Goal: Book appointment/travel/reservation

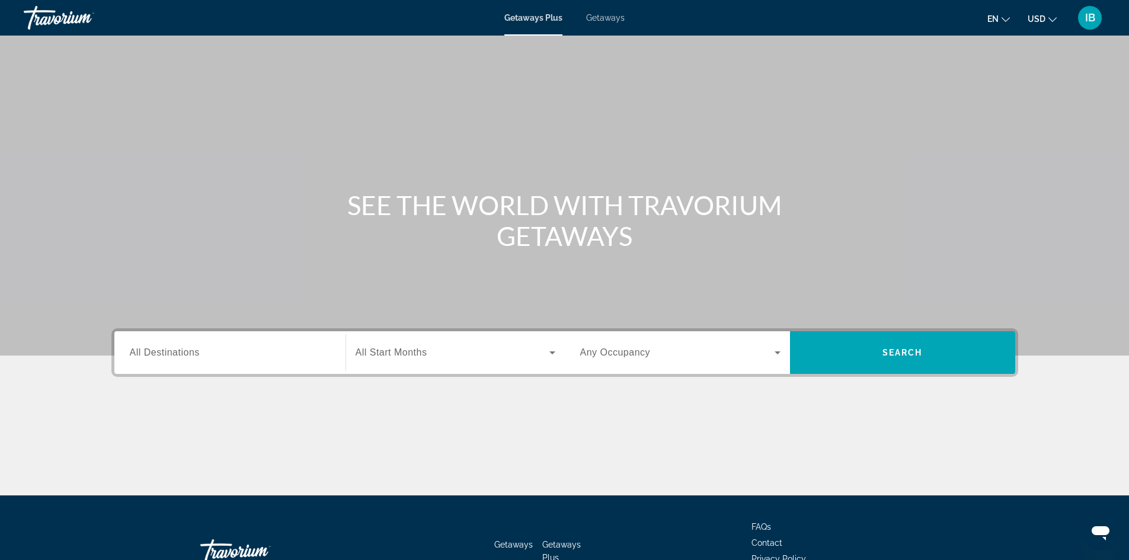
click at [548, 352] on icon "Search widget" at bounding box center [552, 353] width 14 height 14
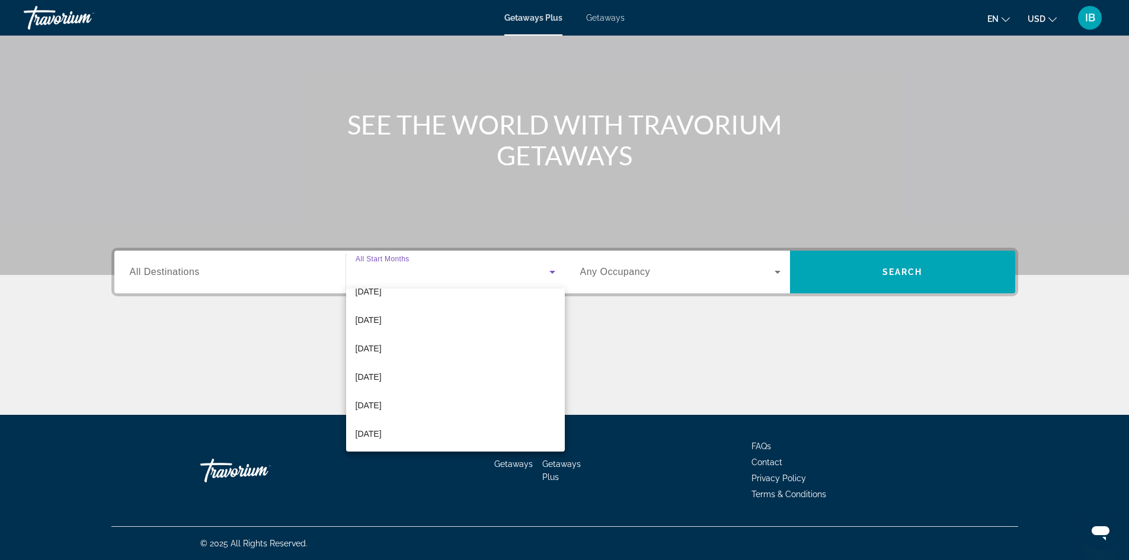
scroll to position [245, 0]
click at [407, 374] on mat-option "[DATE]" at bounding box center [455, 376] width 219 height 28
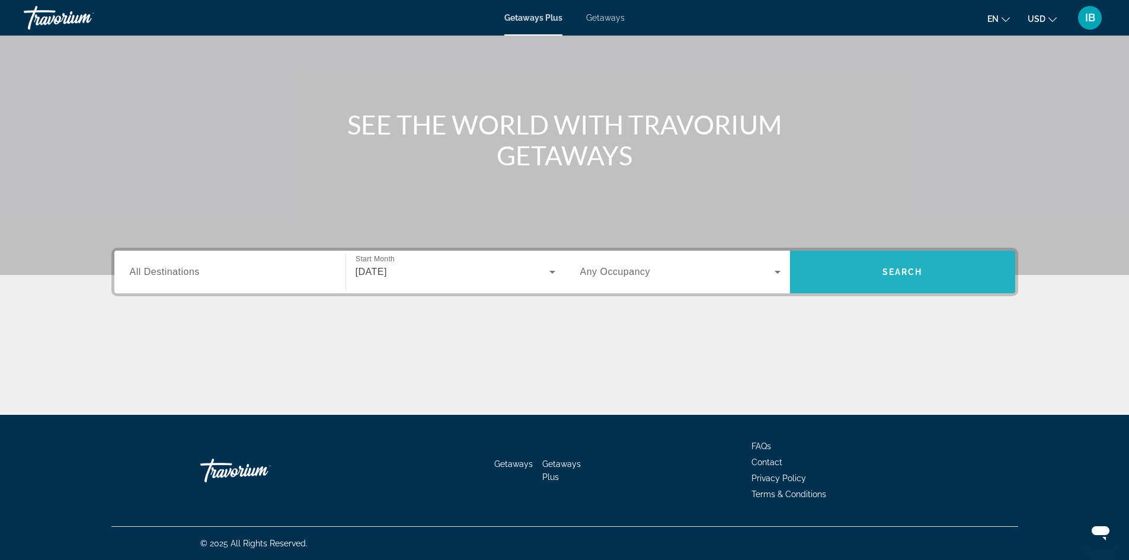
click at [868, 273] on span "Search widget" at bounding box center [902, 272] width 225 height 28
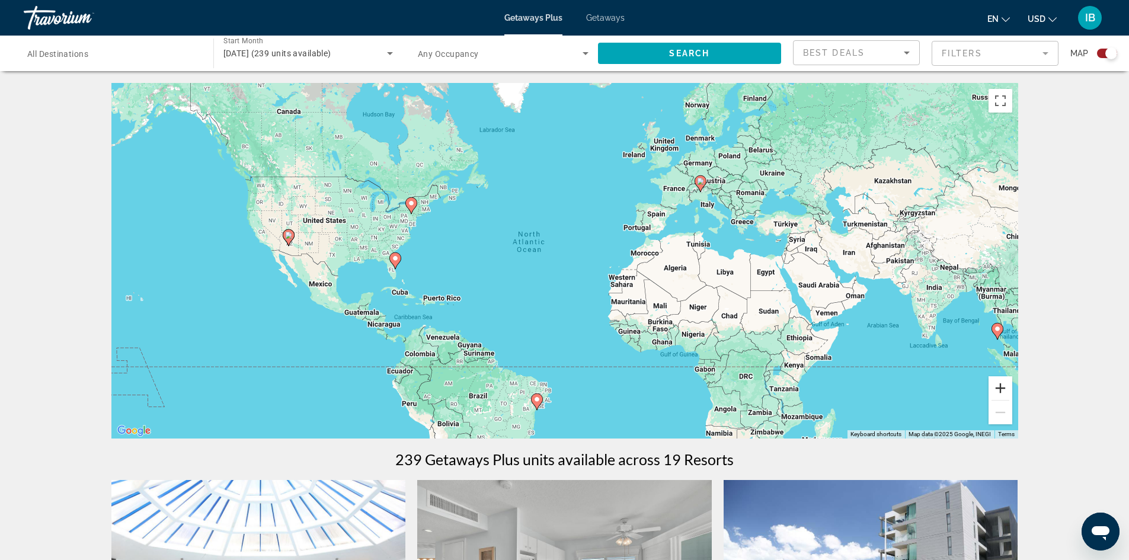
click at [1002, 384] on button "Zoom in" at bounding box center [1001, 388] width 24 height 24
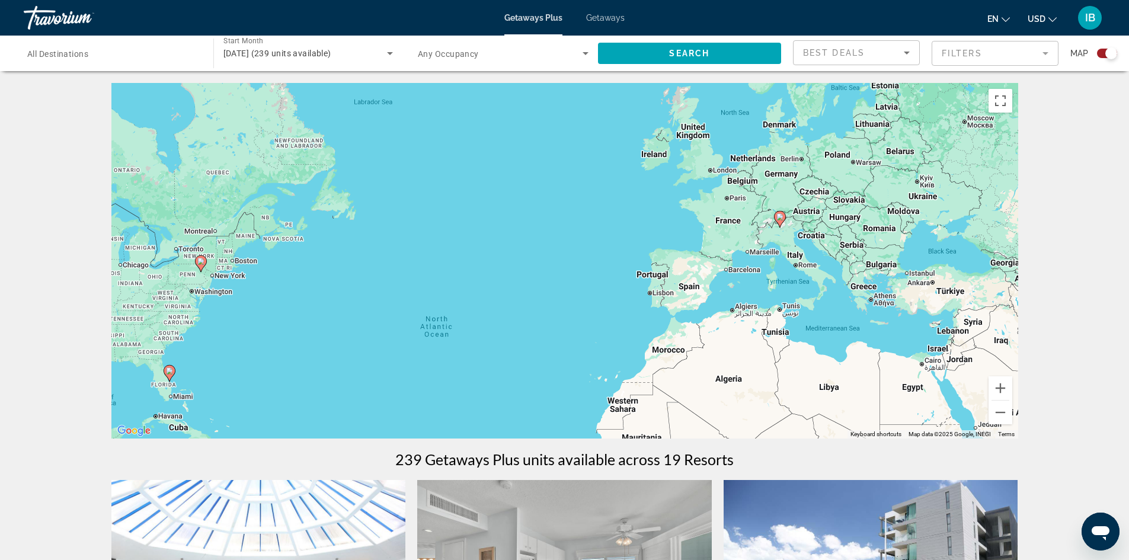
drag, startPoint x: 631, startPoint y: 237, endPoint x: 573, endPoint y: 343, distance: 121.0
click at [573, 343] on div "To activate drag with keyboard, press Alt + Enter. Once in keyboard drag state,…" at bounding box center [564, 261] width 907 height 356
click at [999, 389] on button "Zoom in" at bounding box center [1001, 388] width 24 height 24
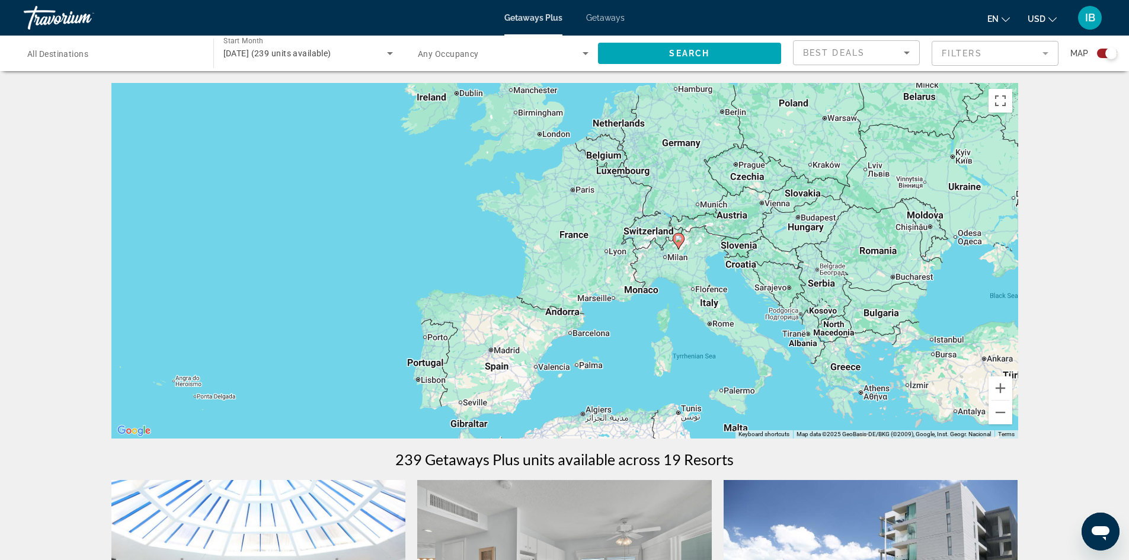
drag, startPoint x: 948, startPoint y: 308, endPoint x: 639, endPoint y: 359, distance: 313.7
click at [643, 359] on div "To activate drag with keyboard, press Alt + Enter. Once in keyboard drag state,…" at bounding box center [564, 261] width 907 height 356
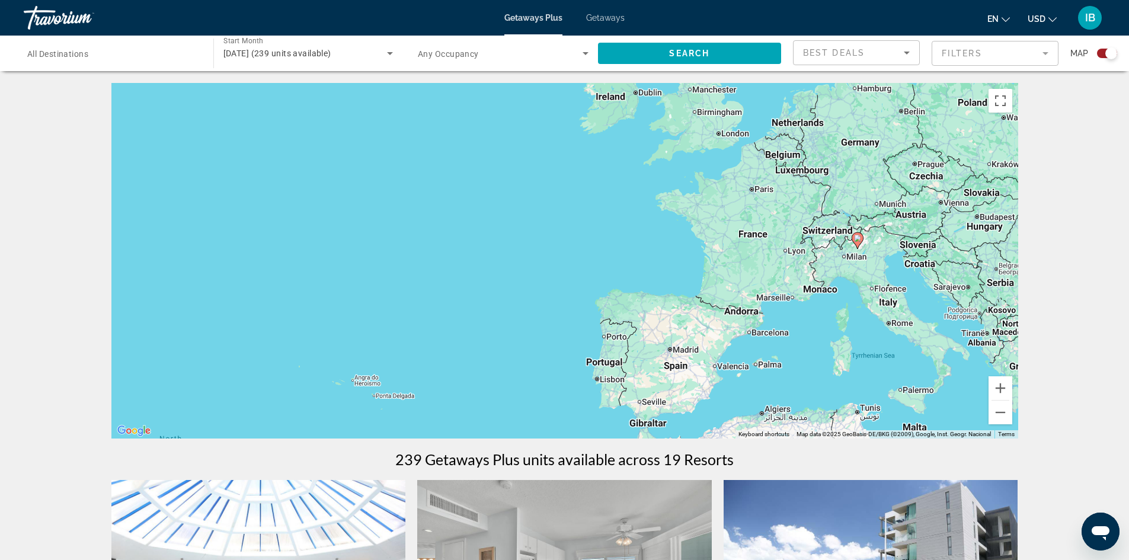
drag, startPoint x: 801, startPoint y: 310, endPoint x: 1138, endPoint y: 311, distance: 336.1
click at [1129, 310] on html "Skip to main content Getaways Plus Getaways en English Español Français Italian…" at bounding box center [564, 280] width 1129 height 560
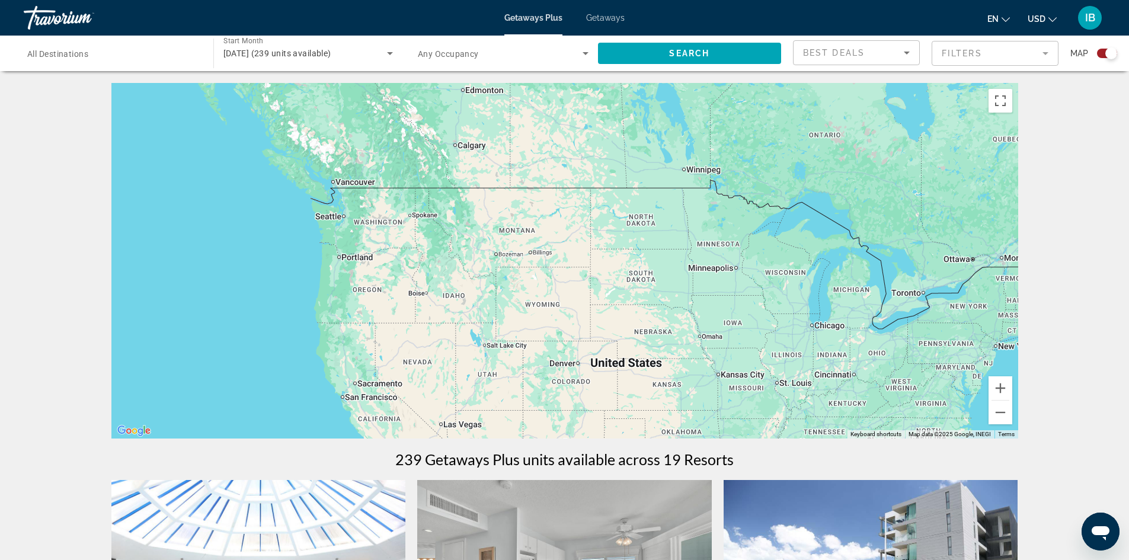
drag, startPoint x: 769, startPoint y: 289, endPoint x: 699, endPoint y: 273, distance: 71.8
click at [756, 284] on div "To activate drag with keyboard, press Alt + Enter. Once in keyboard drag state,…" at bounding box center [564, 261] width 907 height 356
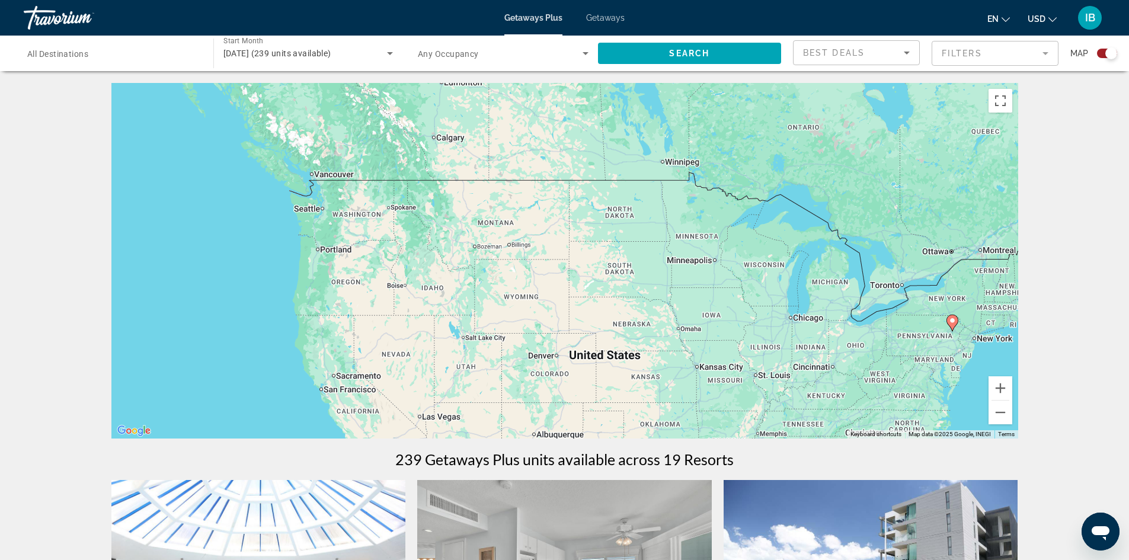
drag, startPoint x: 651, startPoint y: 265, endPoint x: 622, endPoint y: 259, distance: 29.6
click at [622, 259] on div "To activate drag with keyboard, press Alt + Enter. Once in keyboard drag state,…" at bounding box center [564, 261] width 907 height 356
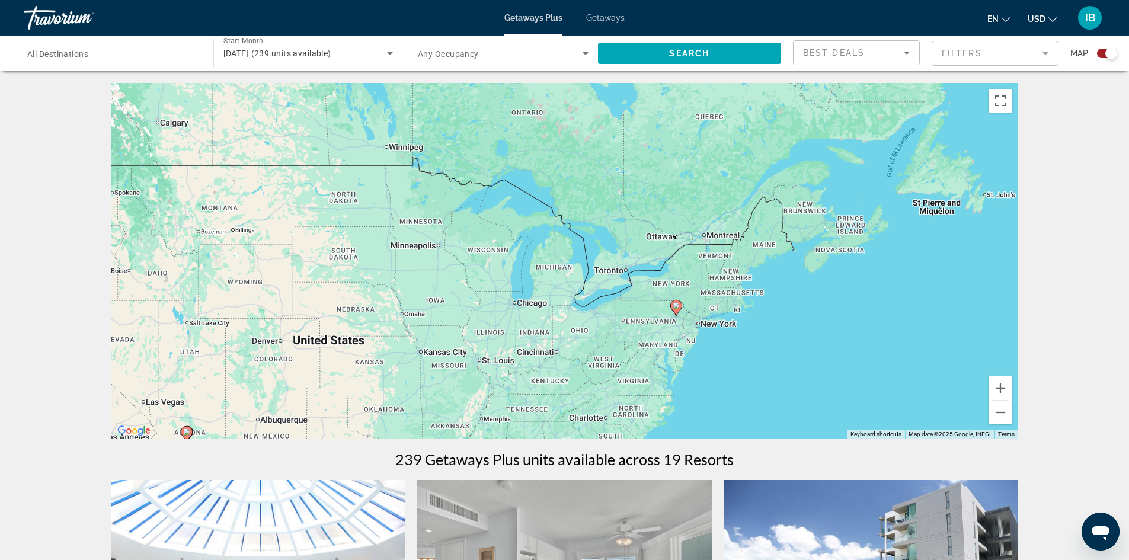
drag, startPoint x: 680, startPoint y: 331, endPoint x: 587, endPoint y: 328, distance: 93.1
click at [587, 328] on div "To activate drag with keyboard, press Alt + Enter. Once in keyboard drag state,…" at bounding box center [564, 261] width 907 height 356
click at [1001, 389] on button "Zoom in" at bounding box center [1001, 388] width 24 height 24
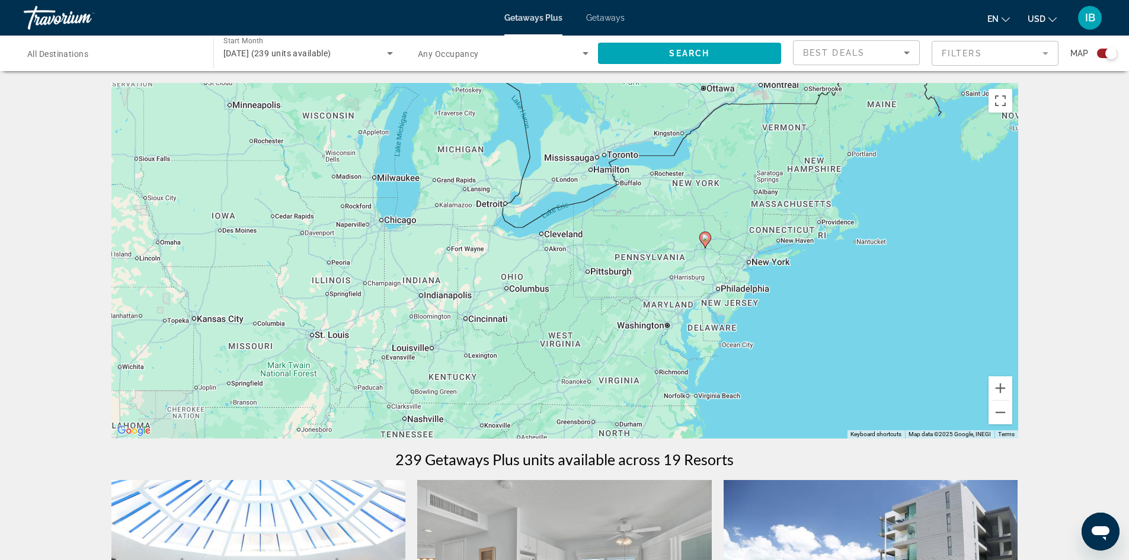
drag, startPoint x: 932, startPoint y: 366, endPoint x: 849, endPoint y: 238, distance: 152.9
click at [849, 238] on div "To activate drag with keyboard, press Alt + Enter. Once in keyboard drag state,…" at bounding box center [564, 261] width 907 height 356
click at [1001, 414] on button "Zoom out" at bounding box center [1001, 413] width 24 height 24
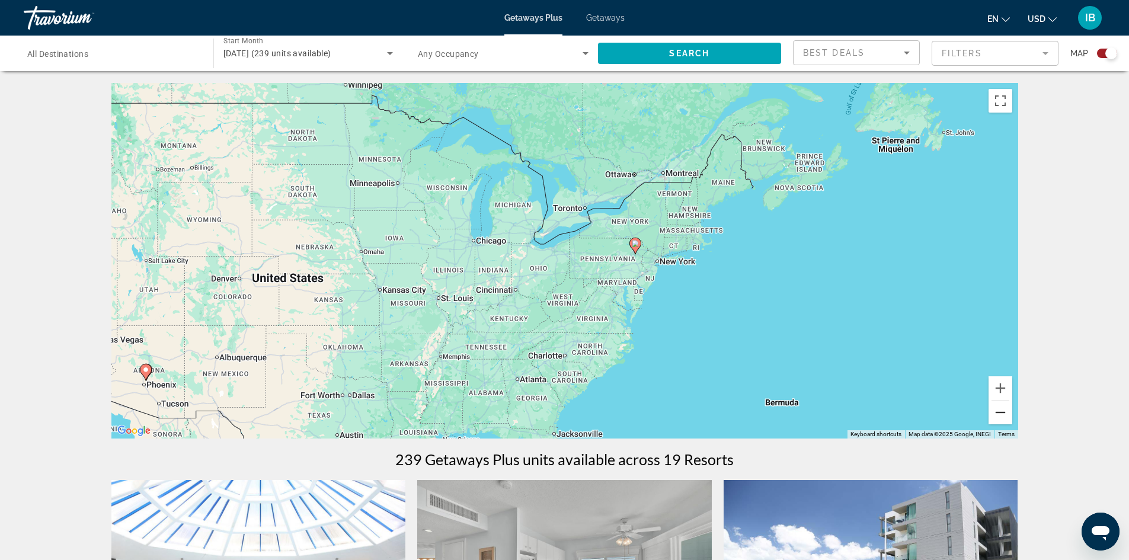
click at [1001, 414] on button "Zoom out" at bounding box center [1001, 413] width 24 height 24
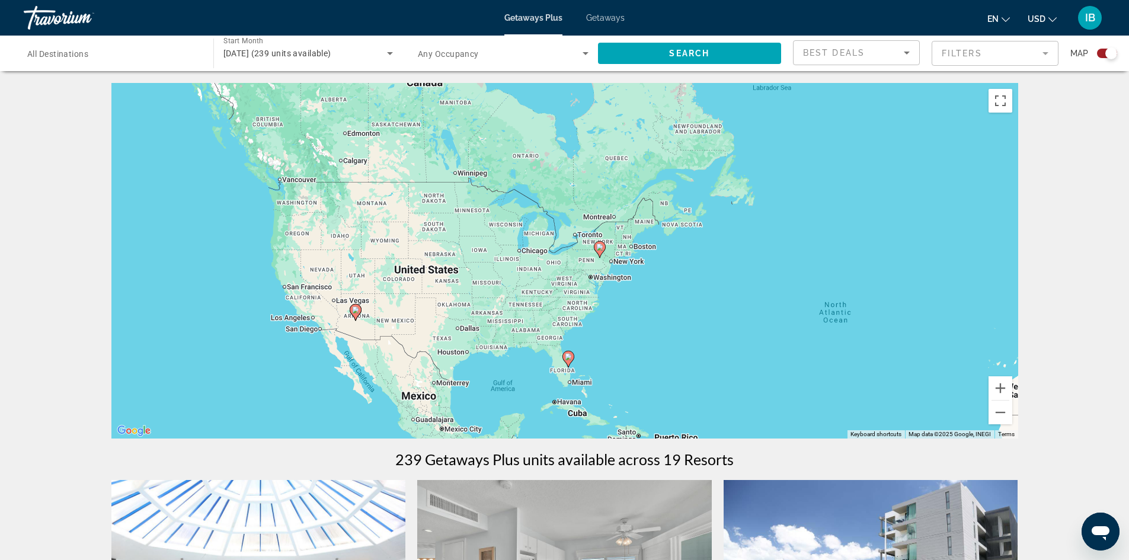
click at [569, 357] on image "Main content" at bounding box center [568, 356] width 7 height 7
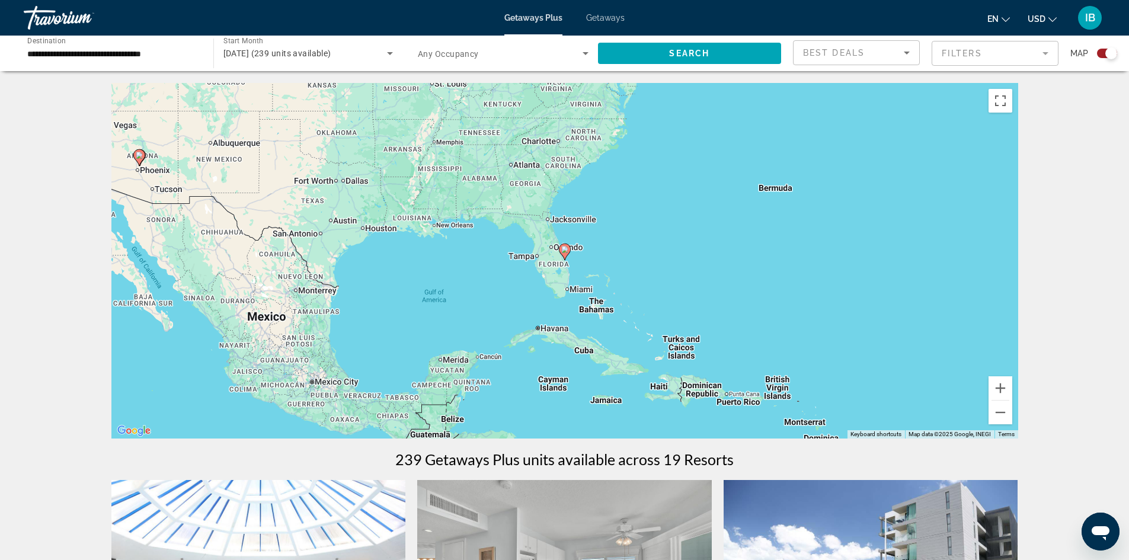
click at [565, 251] on image "Main content" at bounding box center [564, 249] width 7 height 7
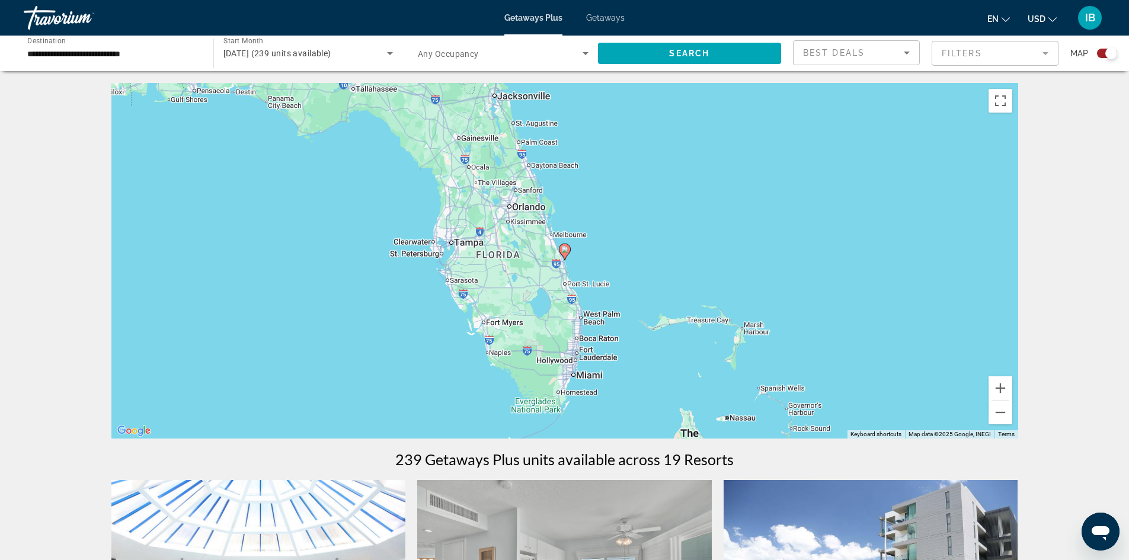
click at [565, 251] on image "Main content" at bounding box center [564, 249] width 7 height 7
type input "**********"
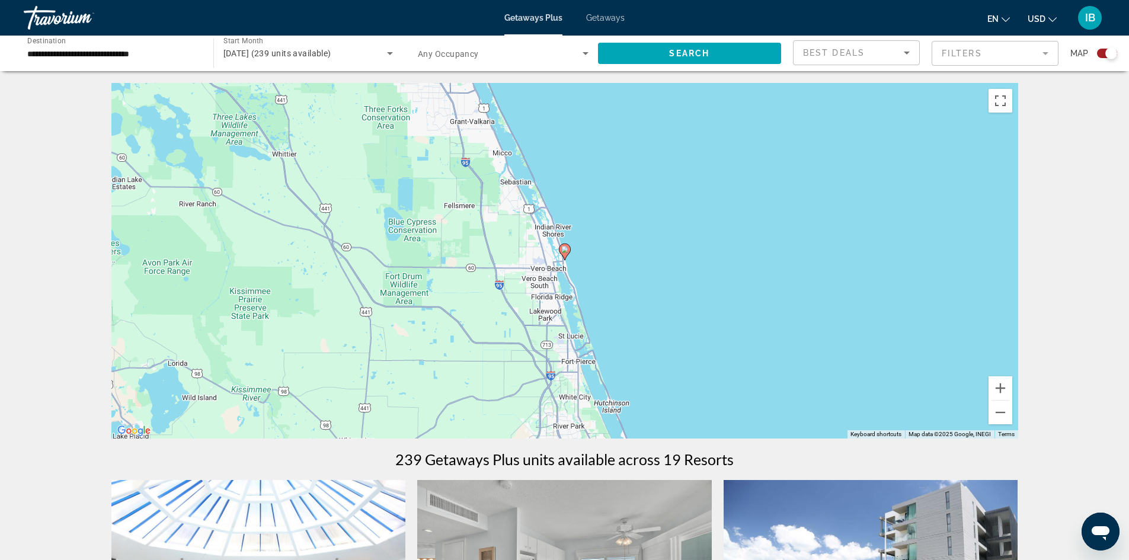
click at [564, 250] on image "Main content" at bounding box center [564, 249] width 7 height 7
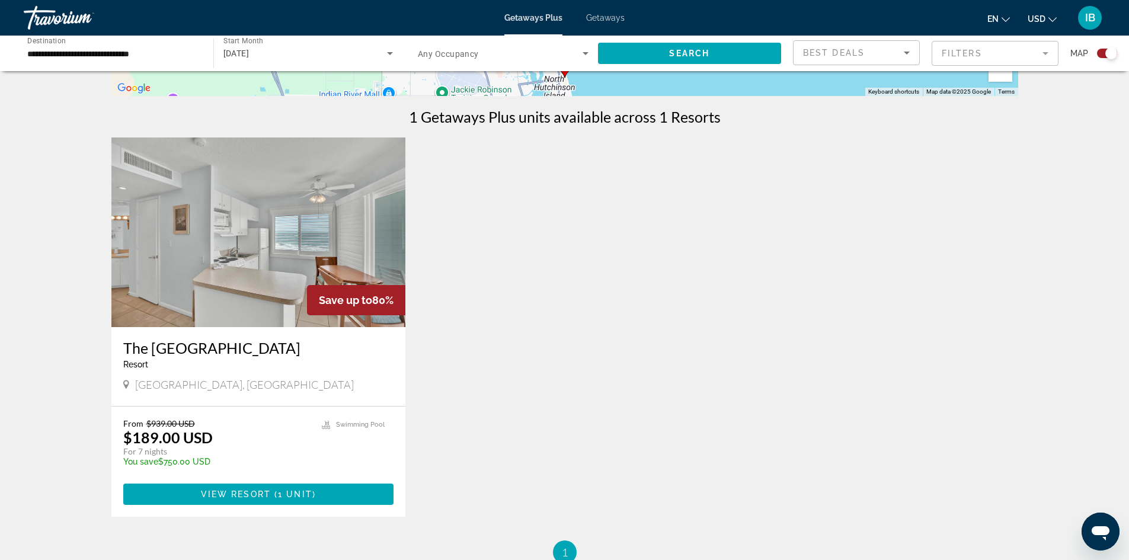
scroll to position [474, 0]
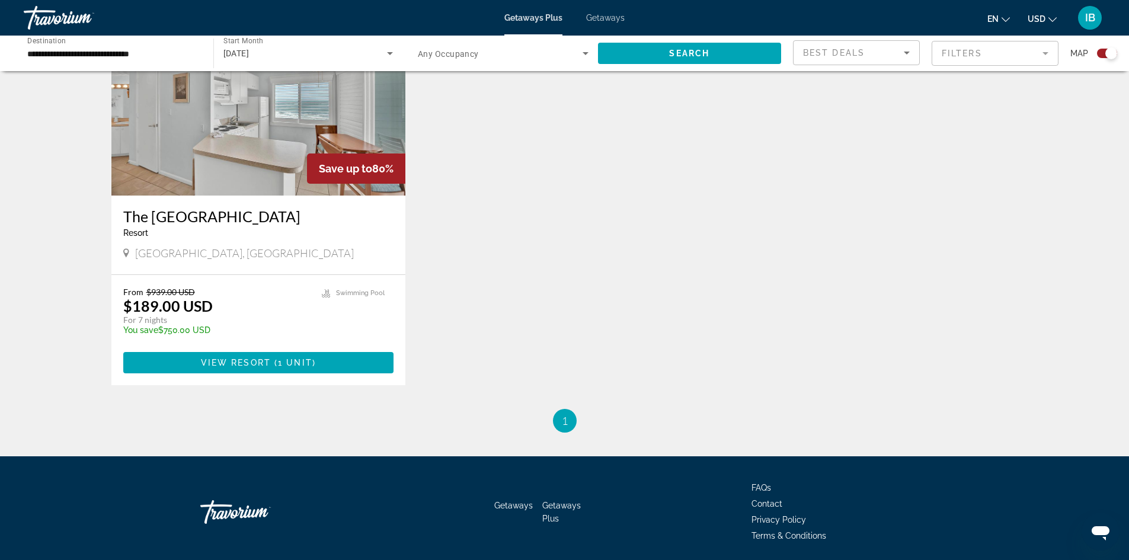
click at [200, 143] on img "Main content" at bounding box center [258, 101] width 295 height 190
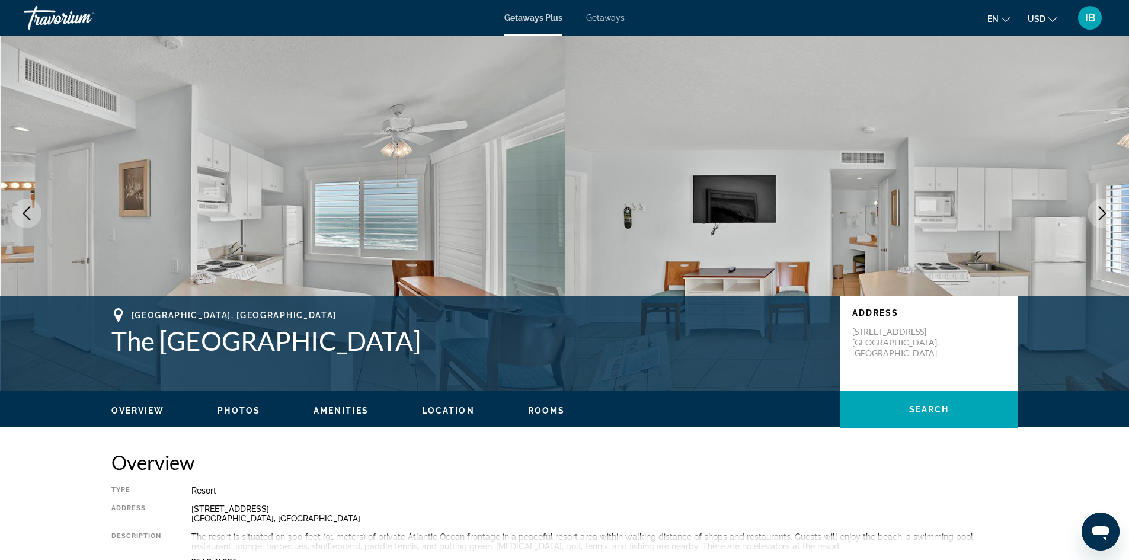
click at [1094, 212] on button "Next image" at bounding box center [1103, 214] width 30 height 30
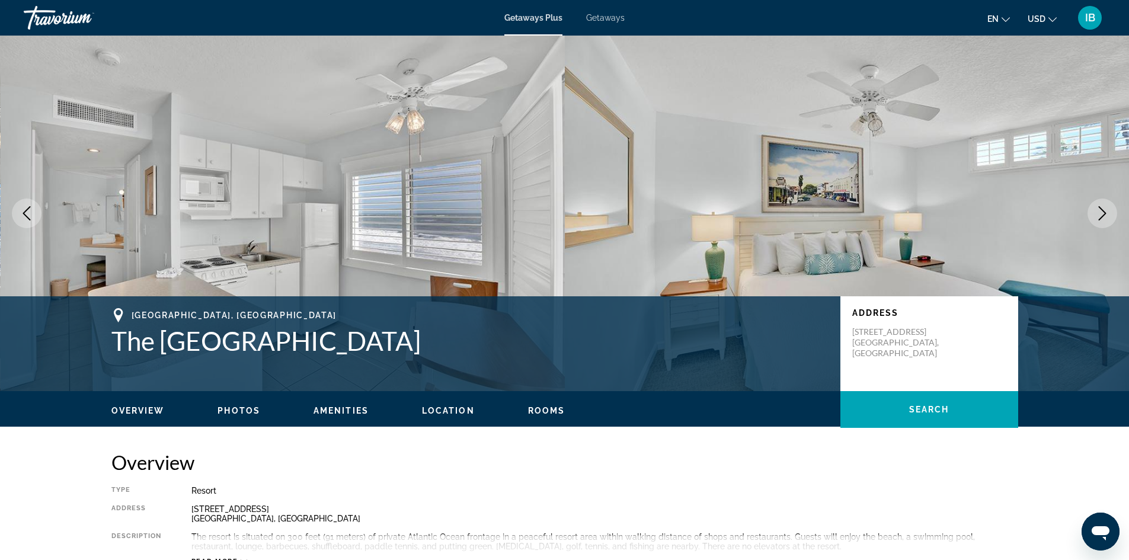
click at [1094, 212] on button "Next image" at bounding box center [1103, 214] width 30 height 30
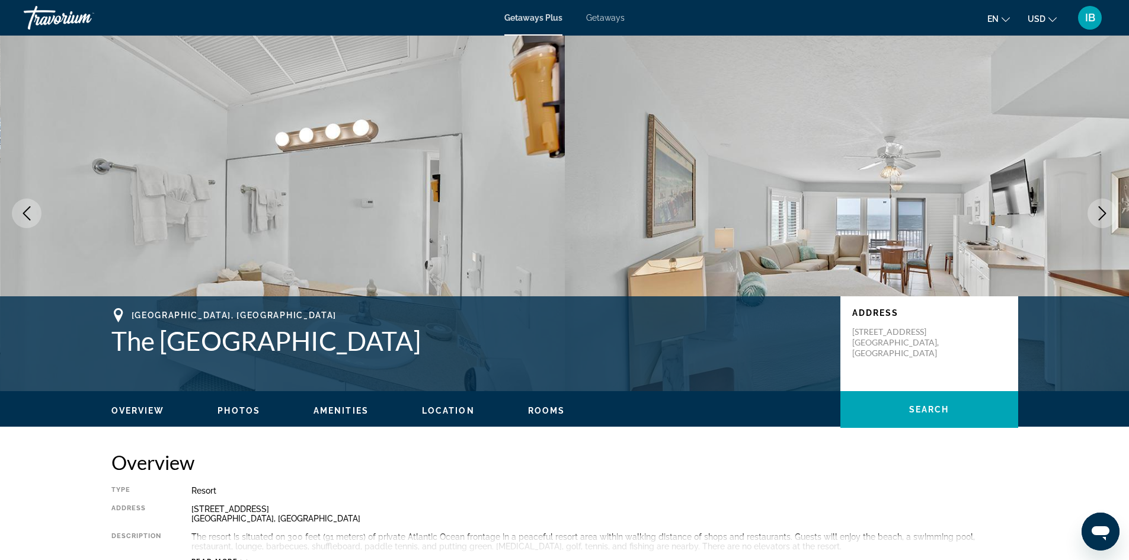
click at [1094, 212] on button "Next image" at bounding box center [1103, 214] width 30 height 30
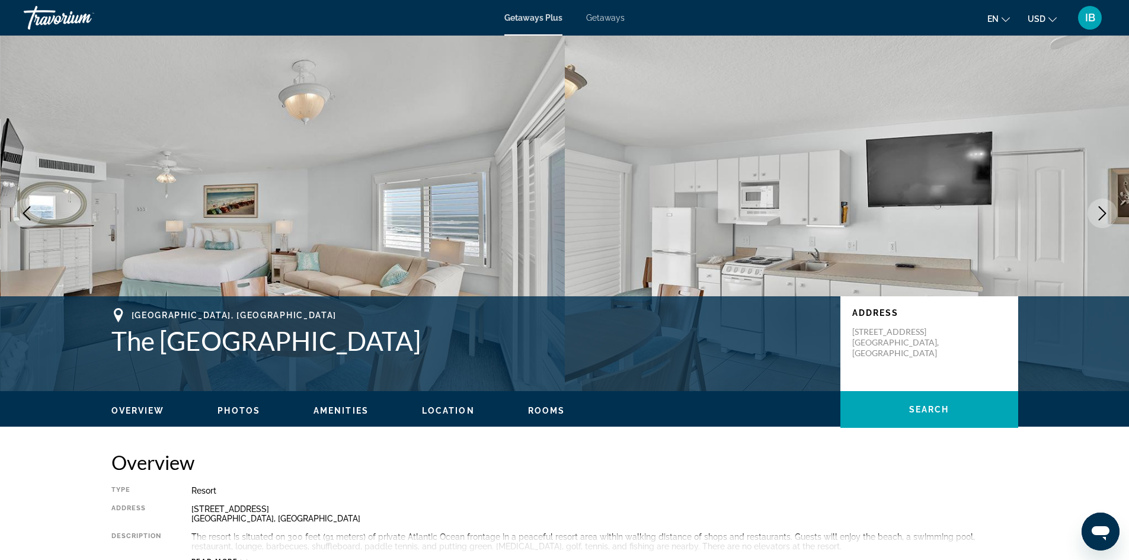
click at [1094, 212] on button "Next image" at bounding box center [1103, 214] width 30 height 30
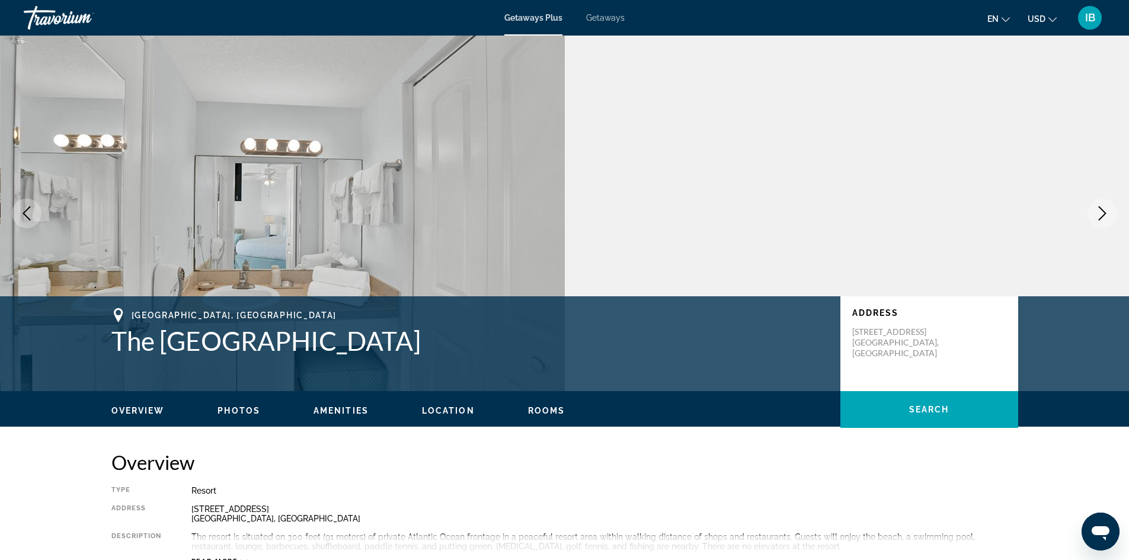
click at [1094, 212] on button "Next image" at bounding box center [1103, 214] width 30 height 30
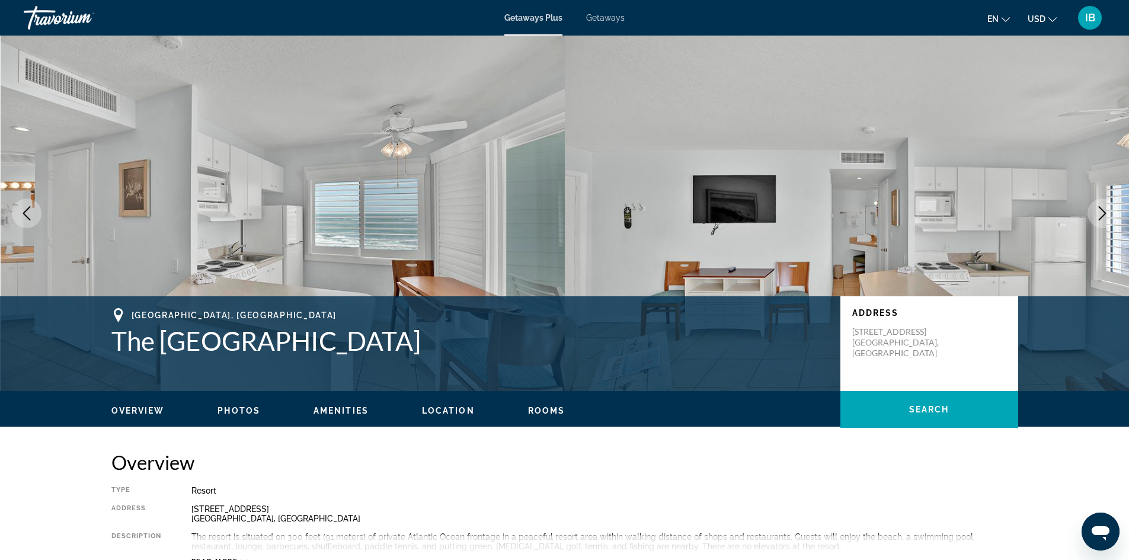
click at [1094, 212] on button "Next image" at bounding box center [1103, 214] width 30 height 30
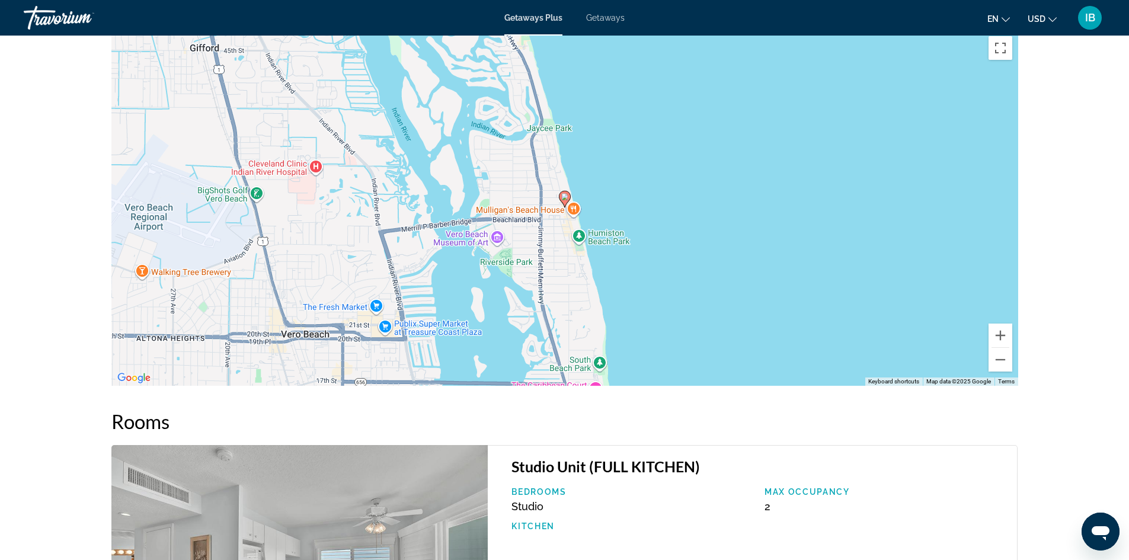
scroll to position [1423, 0]
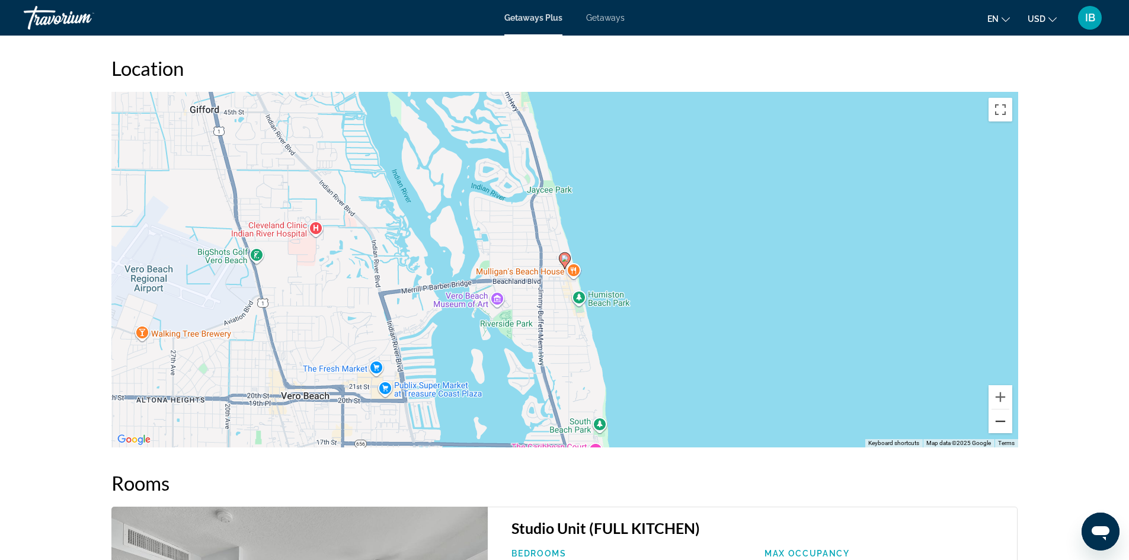
click at [992, 420] on button "Zoom out" at bounding box center [1001, 422] width 24 height 24
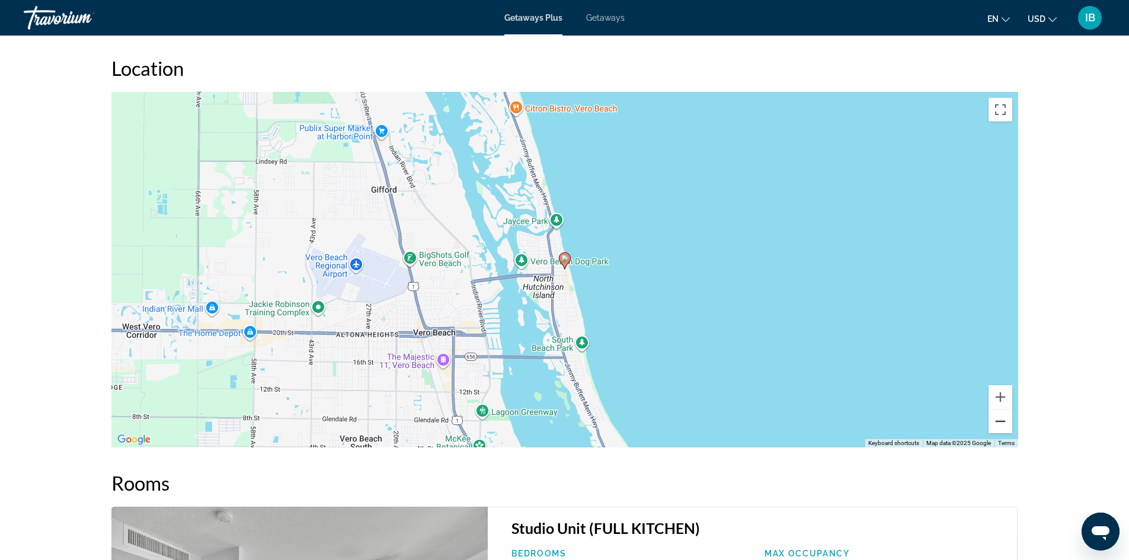
click at [992, 420] on button "Zoom out" at bounding box center [1001, 422] width 24 height 24
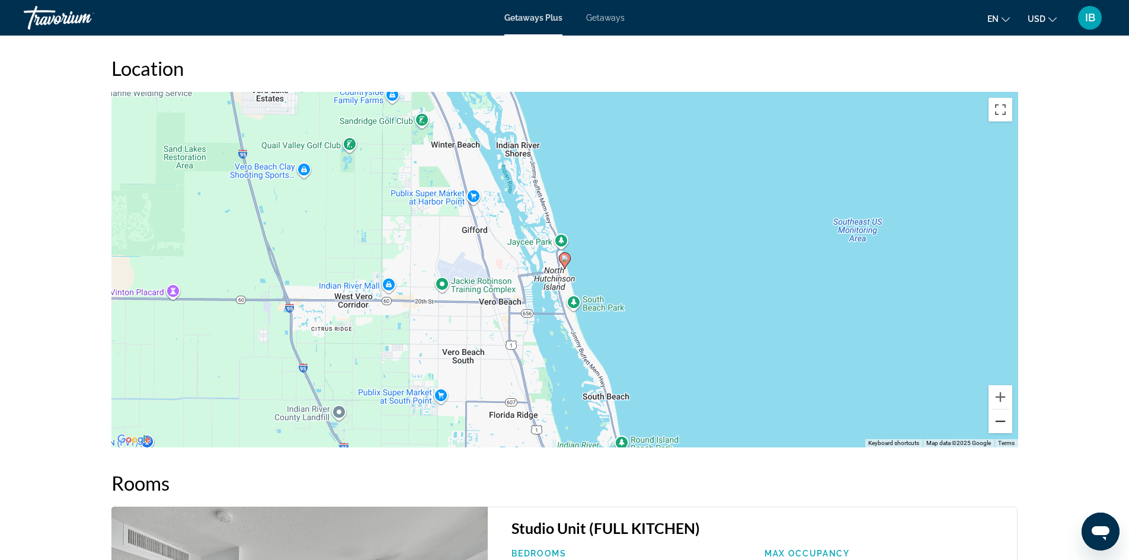
click at [992, 420] on button "Zoom out" at bounding box center [1001, 422] width 24 height 24
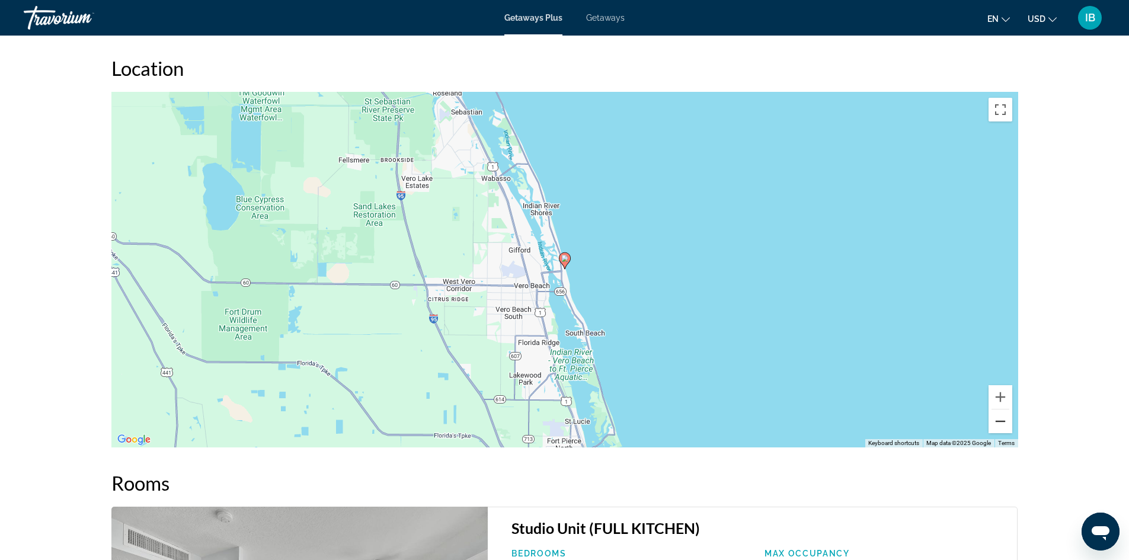
click at [992, 420] on button "Zoom out" at bounding box center [1001, 422] width 24 height 24
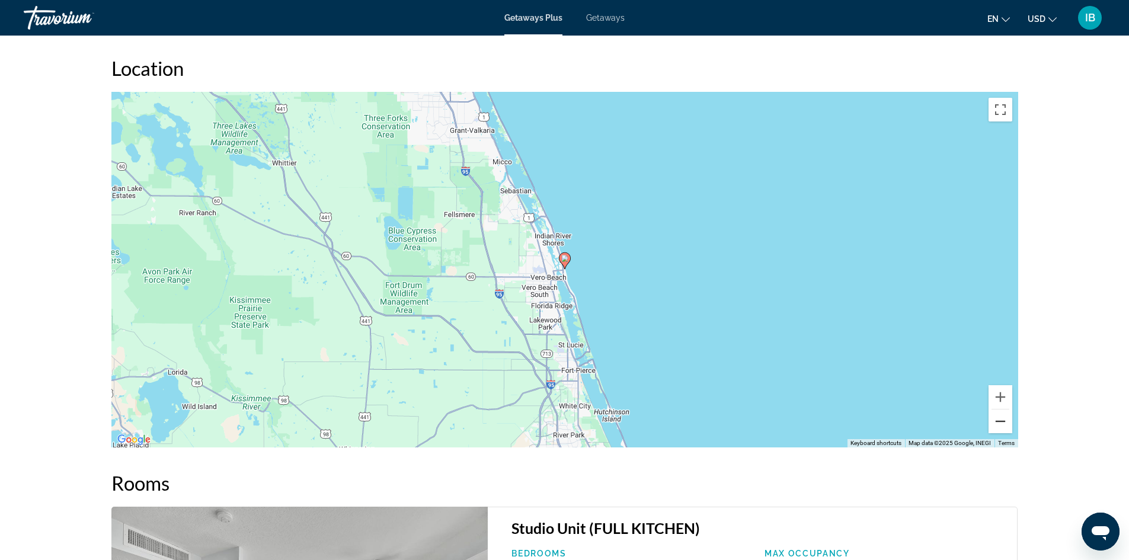
click at [992, 420] on button "Zoom out" at bounding box center [1001, 422] width 24 height 24
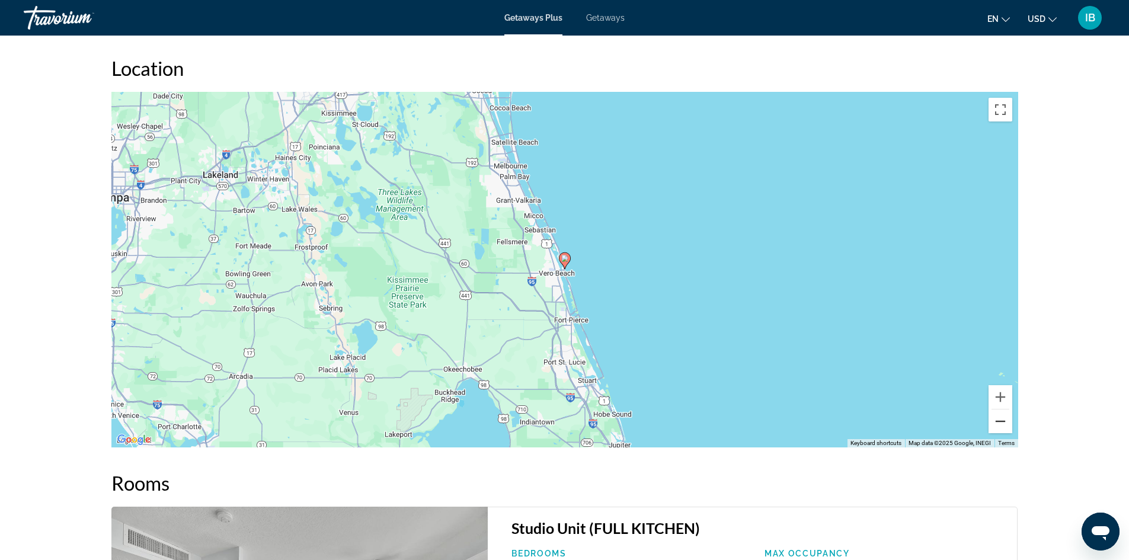
click at [992, 420] on button "Zoom out" at bounding box center [1001, 422] width 24 height 24
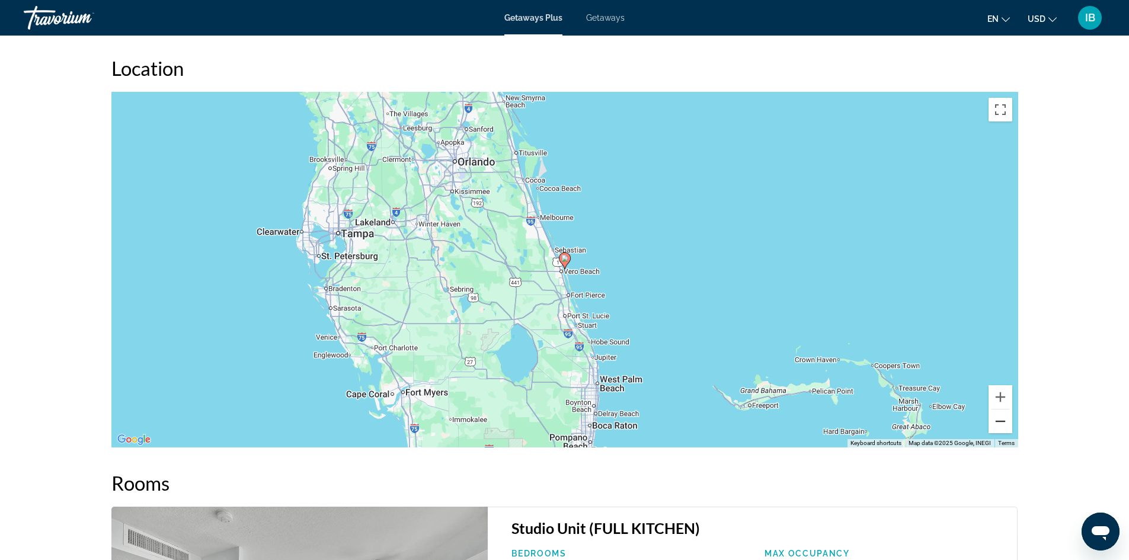
click at [992, 420] on button "Zoom out" at bounding box center [1001, 422] width 24 height 24
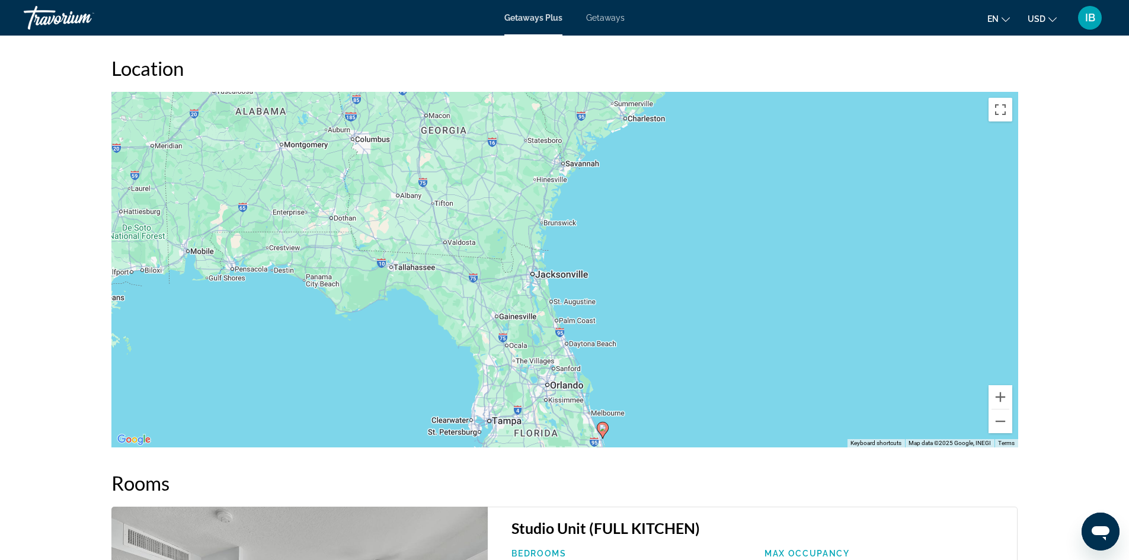
drag, startPoint x: 775, startPoint y: 244, endPoint x: 814, endPoint y: 420, distance: 179.9
click at [814, 420] on div "To activate drag with keyboard, press Alt + Enter. Once in keyboard drag state,…" at bounding box center [564, 270] width 907 height 356
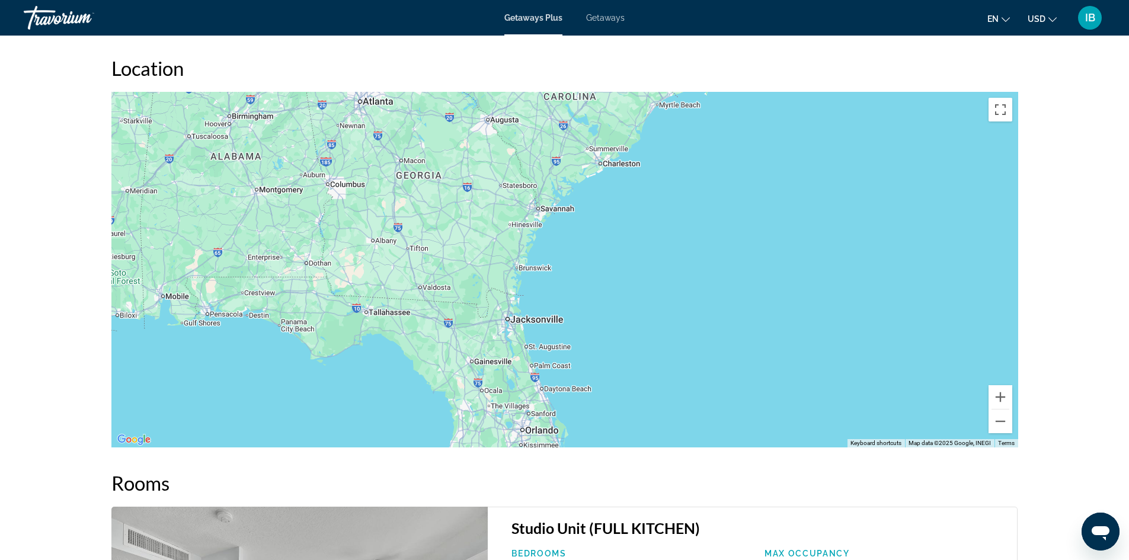
drag, startPoint x: 791, startPoint y: 187, endPoint x: 766, endPoint y: 236, distance: 54.6
click at [766, 236] on div "To activate drag with keyboard, press Alt + Enter. Once in keyboard drag state,…" at bounding box center [564, 270] width 907 height 356
click at [1002, 395] on button "Zoom in" at bounding box center [1001, 397] width 24 height 24
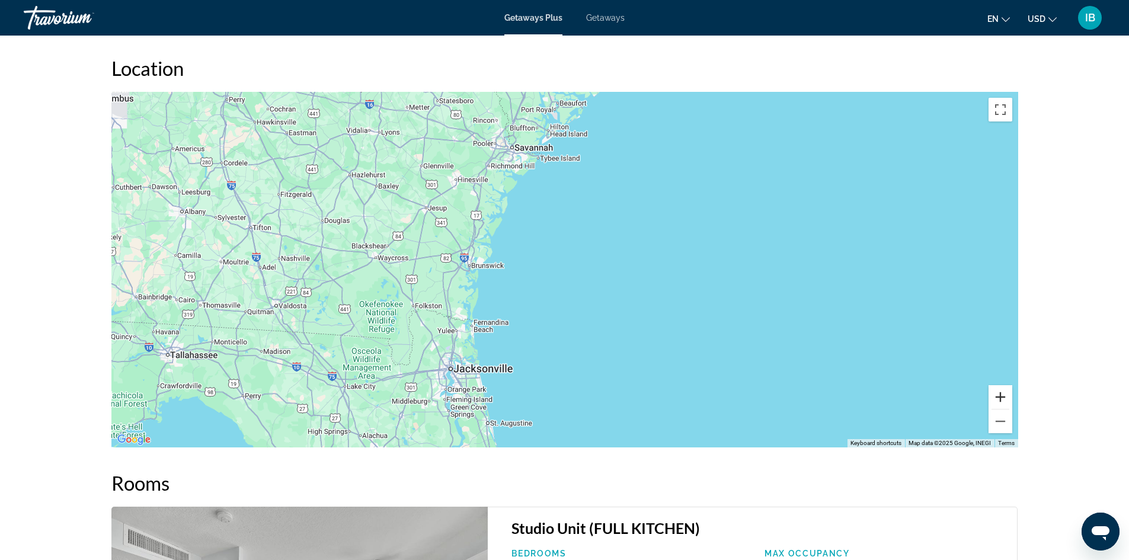
click at [1002, 395] on button "Zoom in" at bounding box center [1001, 397] width 24 height 24
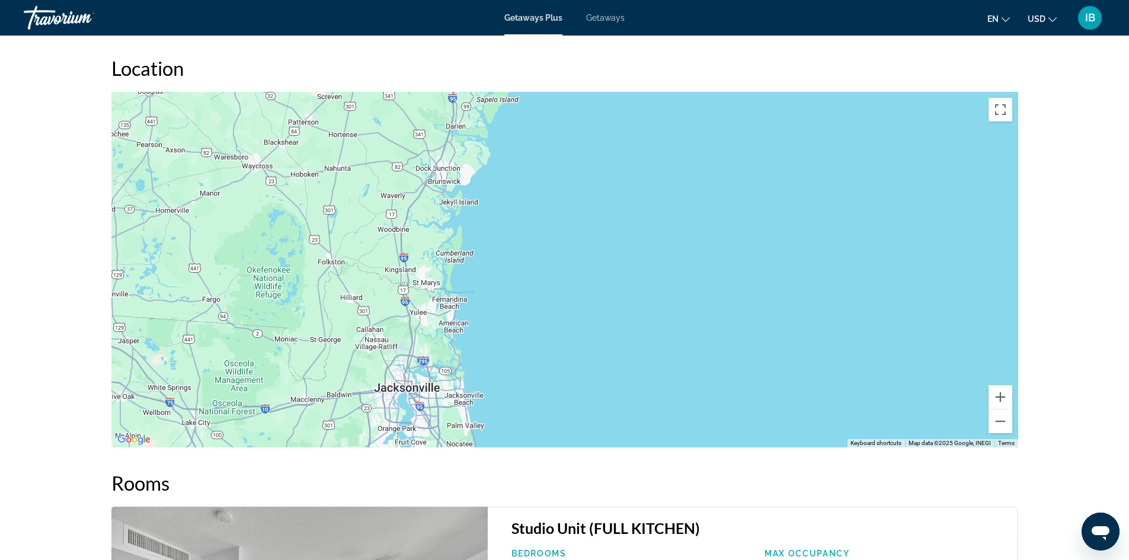
drag, startPoint x: 537, startPoint y: 325, endPoint x: 614, endPoint y: 239, distance: 115.0
click at [614, 239] on div "Main content" at bounding box center [564, 270] width 907 height 356
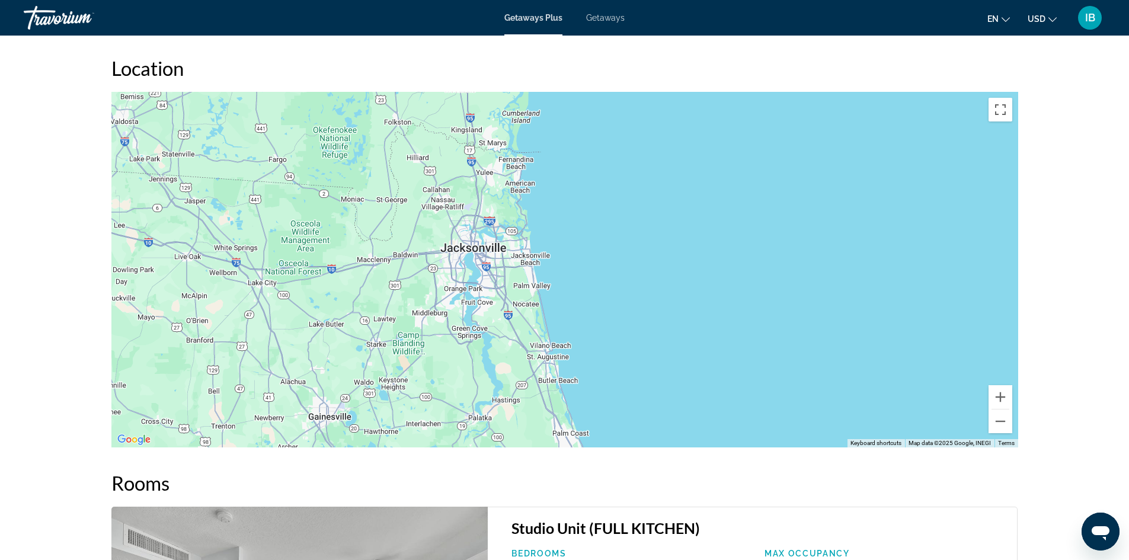
drag, startPoint x: 567, startPoint y: 365, endPoint x: 634, endPoint y: 223, distance: 156.4
click at [634, 223] on div "Main content" at bounding box center [564, 270] width 907 height 356
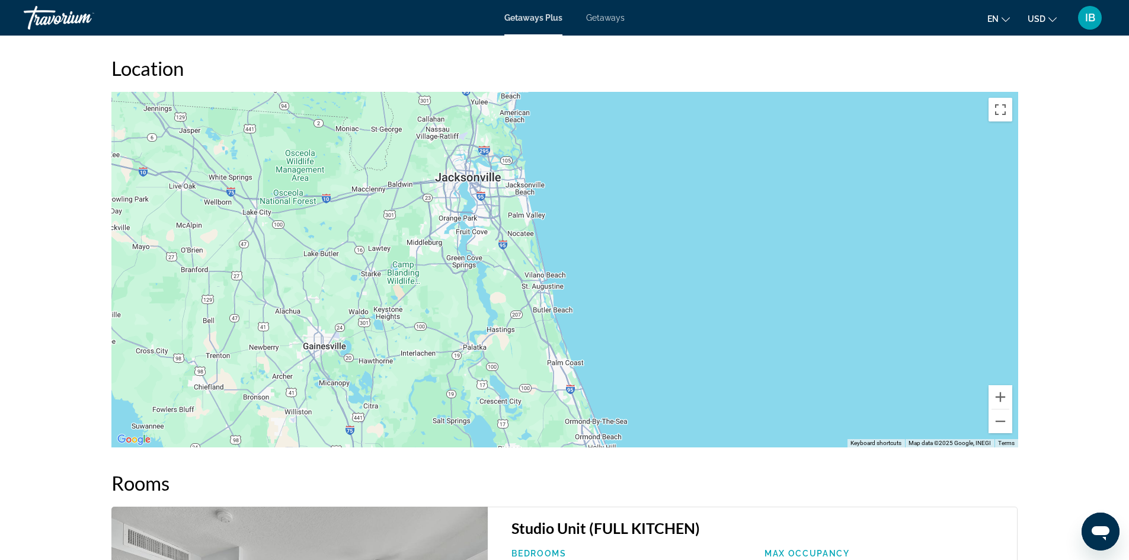
drag, startPoint x: 665, startPoint y: 339, endPoint x: 660, endPoint y: 269, distance: 70.7
click at [660, 269] on div "Main content" at bounding box center [564, 270] width 907 height 356
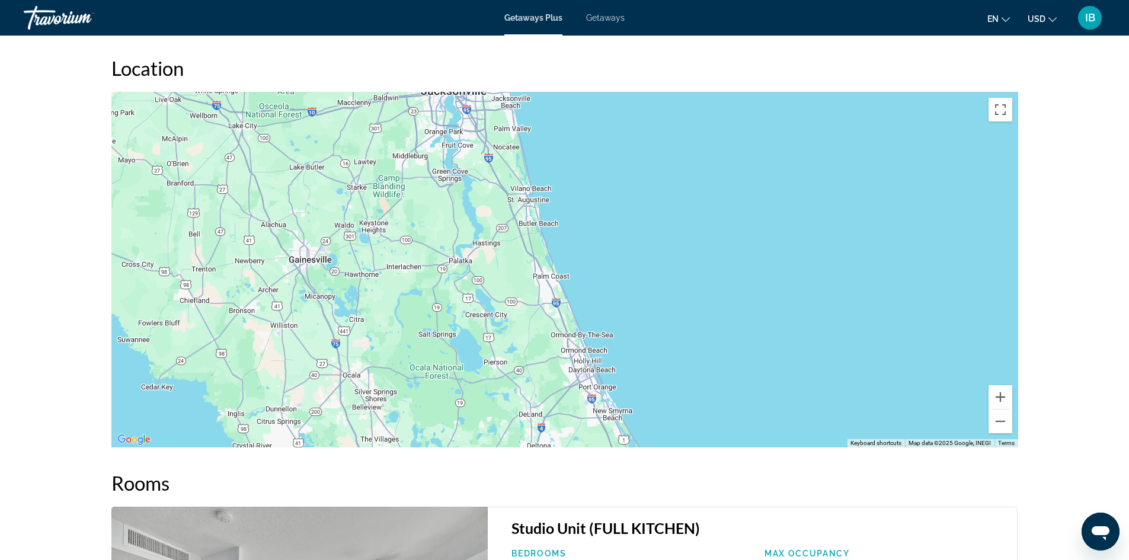
drag, startPoint x: 756, startPoint y: 363, endPoint x: 739, endPoint y: 271, distance: 93.6
click at [739, 271] on div "Main content" at bounding box center [564, 270] width 907 height 356
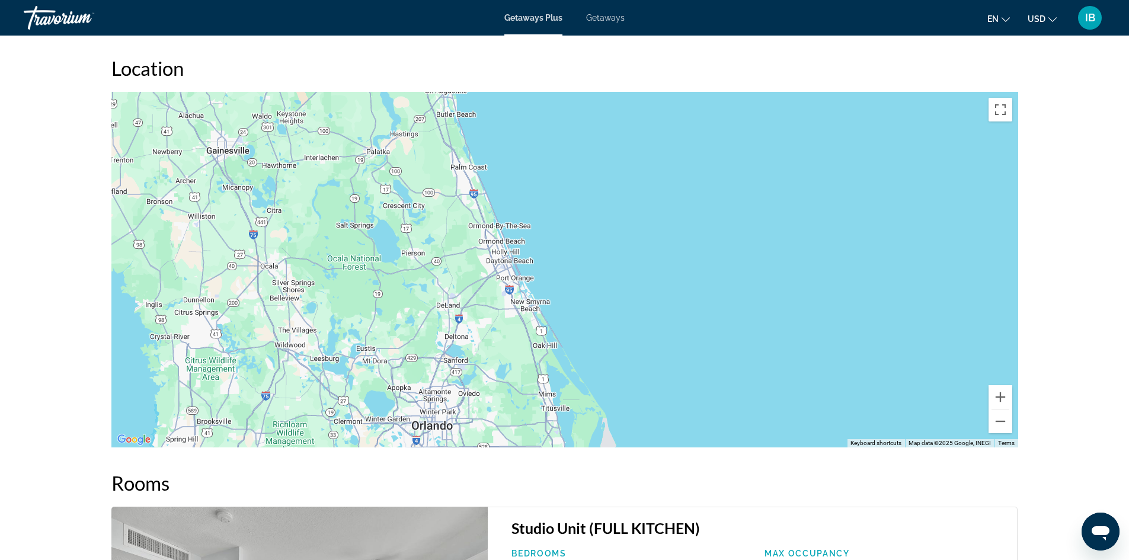
drag, startPoint x: 740, startPoint y: 372, endPoint x: 657, endPoint y: 269, distance: 132.0
click at [657, 269] on div "Main content" at bounding box center [564, 270] width 907 height 356
click at [992, 391] on button "Zoom in" at bounding box center [1001, 397] width 24 height 24
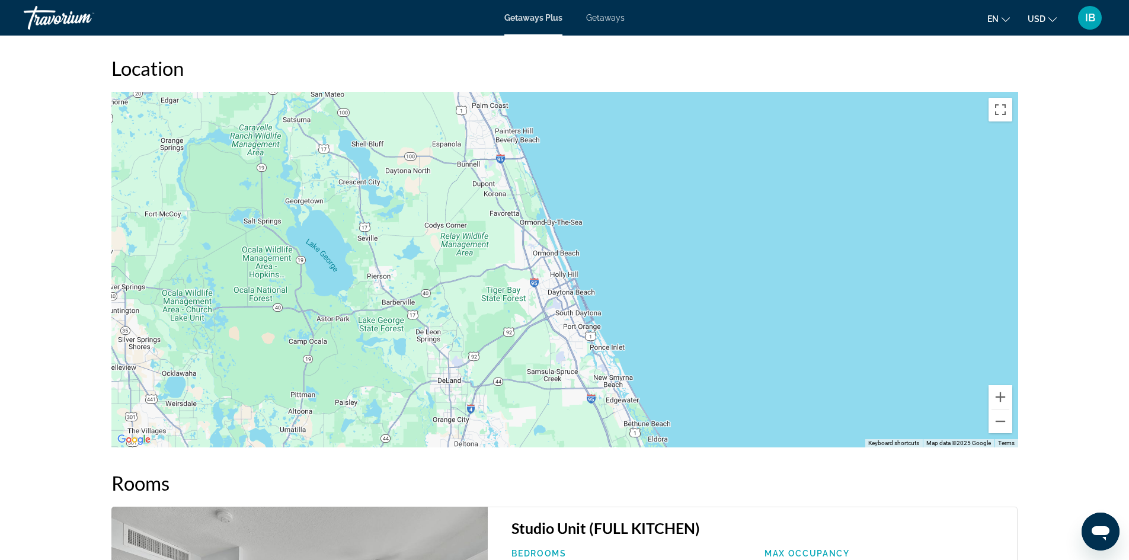
drag, startPoint x: 473, startPoint y: 129, endPoint x: 595, endPoint y: 151, distance: 123.6
click at [595, 151] on div "Main content" at bounding box center [564, 270] width 907 height 356
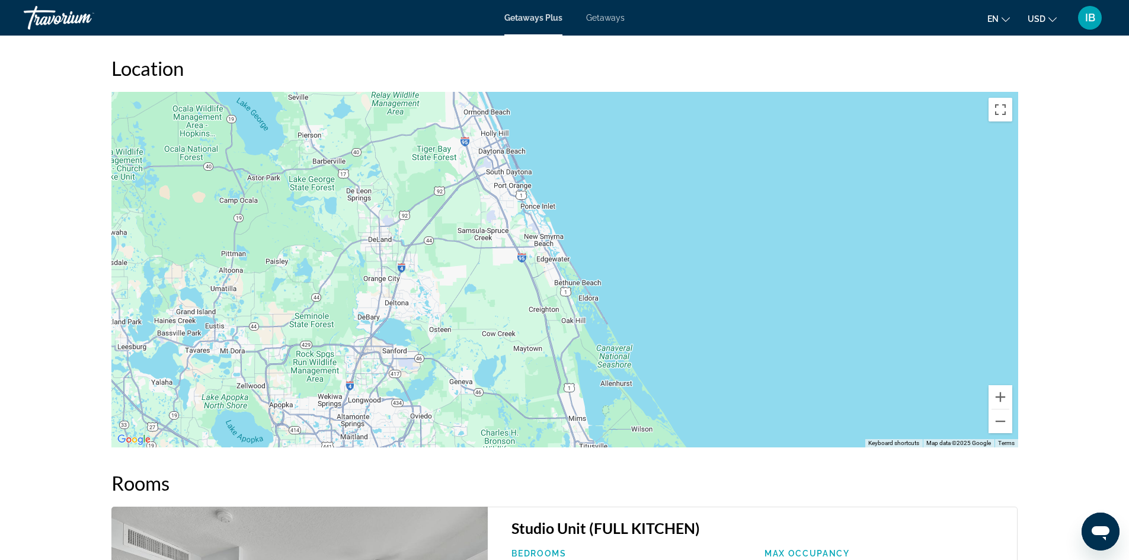
drag, startPoint x: 752, startPoint y: 365, endPoint x: 683, endPoint y: 250, distance: 134.0
click at [683, 250] on div "Main content" at bounding box center [564, 270] width 907 height 356
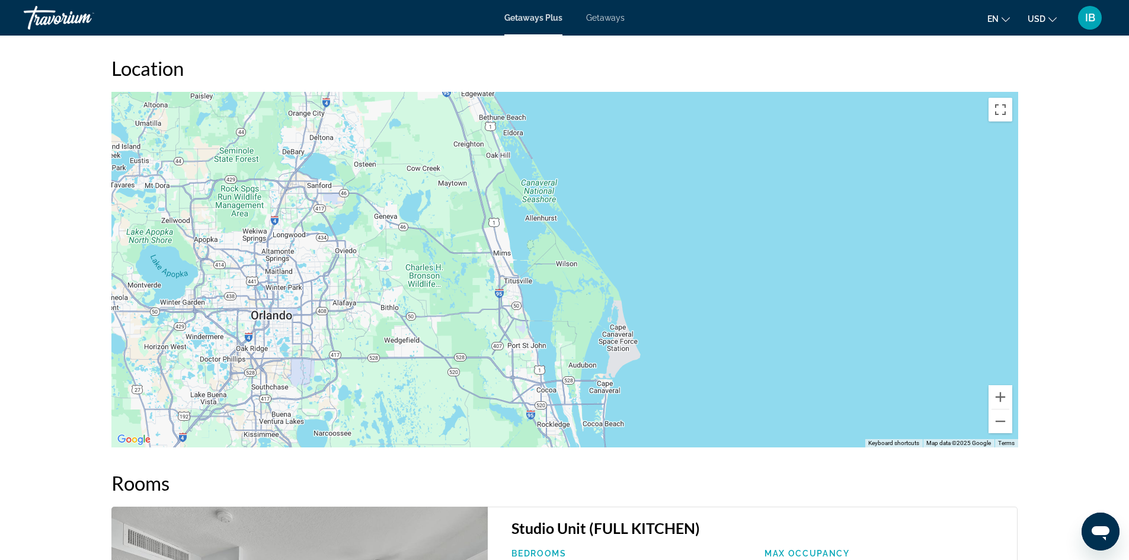
drag, startPoint x: 742, startPoint y: 352, endPoint x: 664, endPoint y: 179, distance: 188.9
click at [664, 179] on div "Main content" at bounding box center [564, 270] width 907 height 356
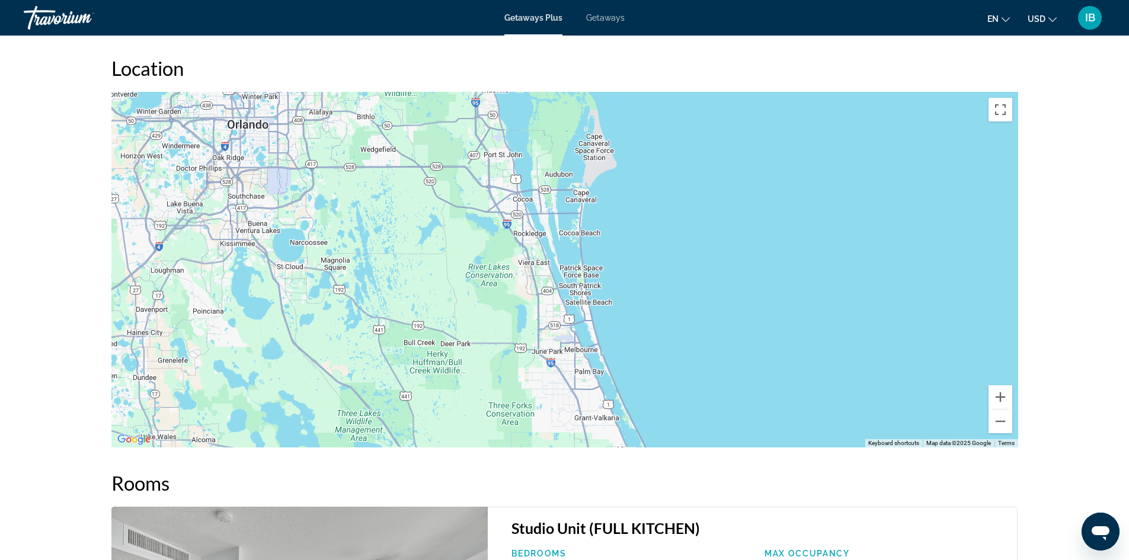
drag, startPoint x: 763, startPoint y: 371, endPoint x: 740, endPoint y: 180, distance: 192.3
click at [740, 180] on div "Main content" at bounding box center [564, 270] width 907 height 356
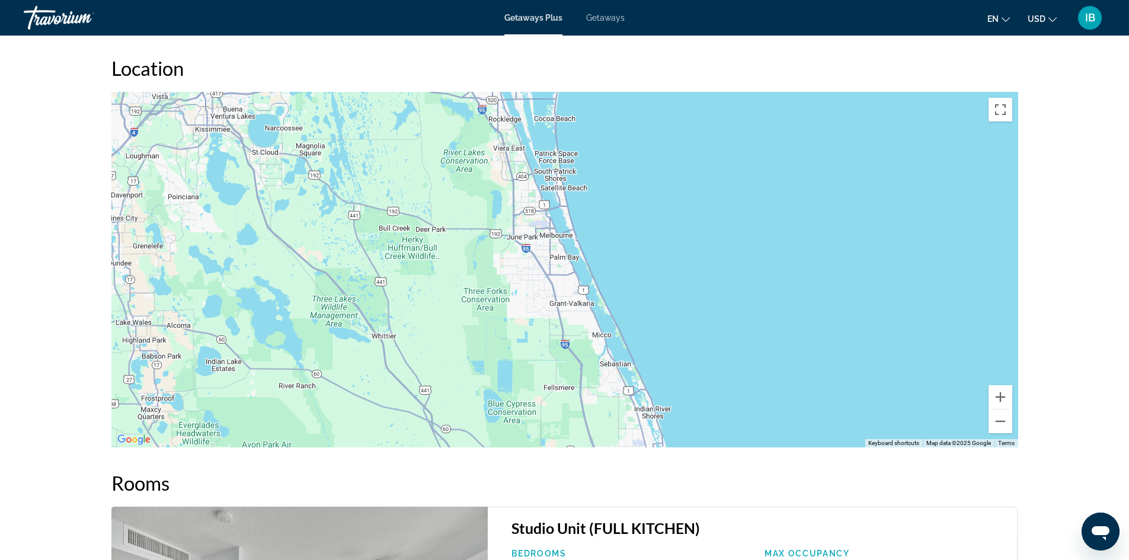
drag, startPoint x: 827, startPoint y: 327, endPoint x: 797, endPoint y: 204, distance: 127.1
click at [797, 204] on div "Main content" at bounding box center [564, 270] width 907 height 356
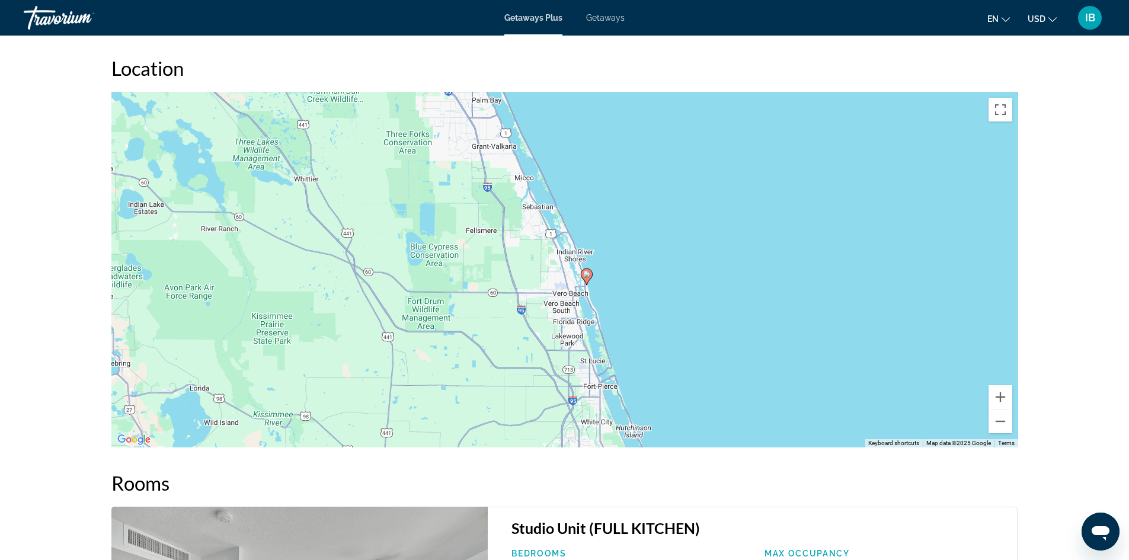
drag, startPoint x: 838, startPoint y: 363, endPoint x: 762, endPoint y: 216, distance: 166.0
click at [762, 216] on div "To activate drag with keyboard, press Alt + Enter. Once in keyboard drag state,…" at bounding box center [564, 270] width 907 height 356
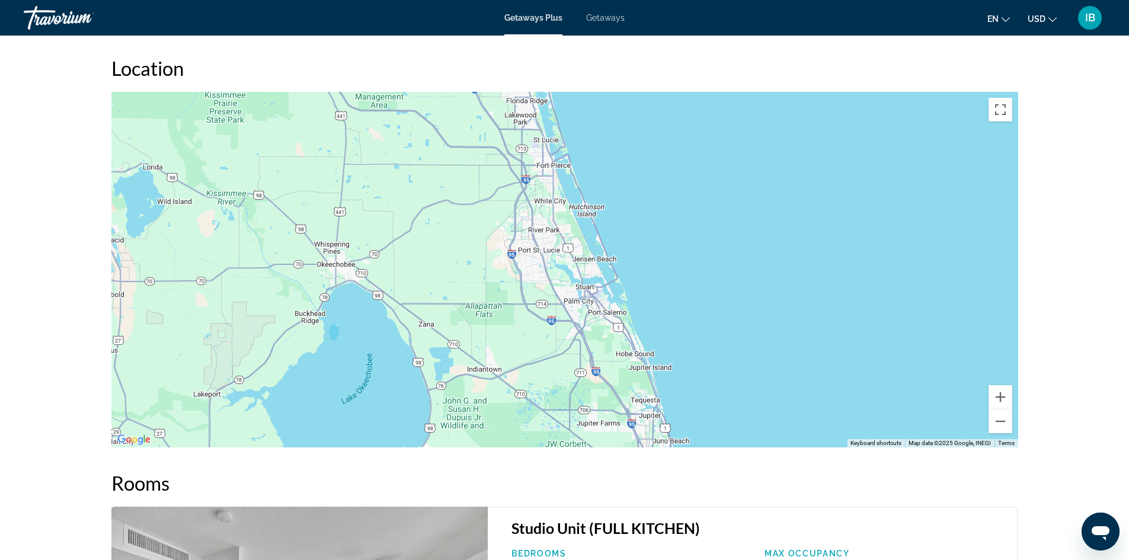
drag, startPoint x: 891, startPoint y: 369, endPoint x: 842, endPoint y: 144, distance: 230.0
click at [842, 144] on div "To activate drag with keyboard, press Alt + Enter. Once in keyboard drag state,…" at bounding box center [564, 270] width 907 height 356
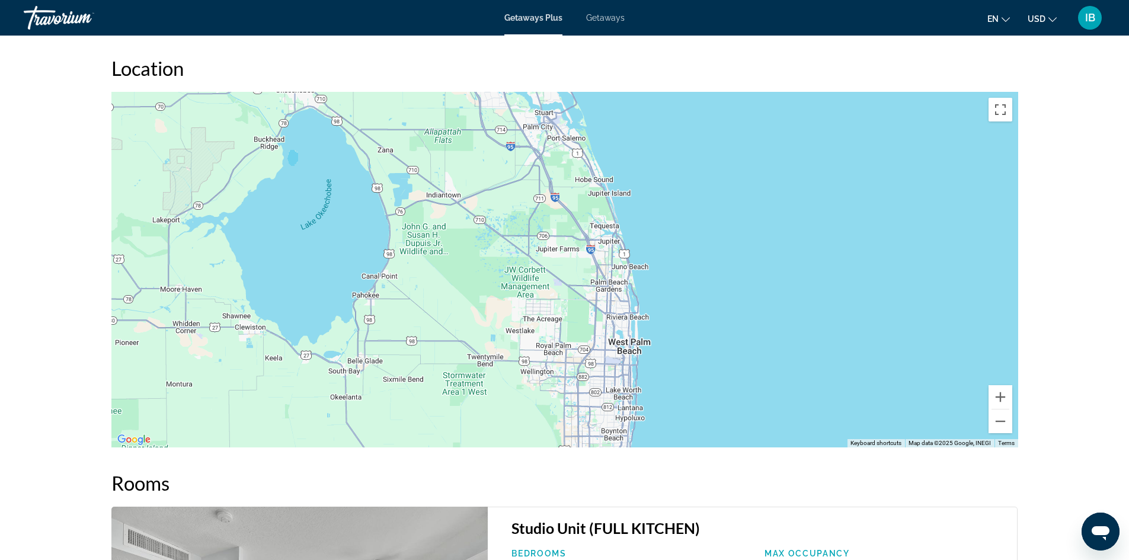
drag, startPoint x: 817, startPoint y: 401, endPoint x: 777, endPoint y: 229, distance: 176.7
click at [777, 229] on div "To activate drag with keyboard, press Alt + Enter. Once in keyboard drag state,…" at bounding box center [564, 270] width 907 height 356
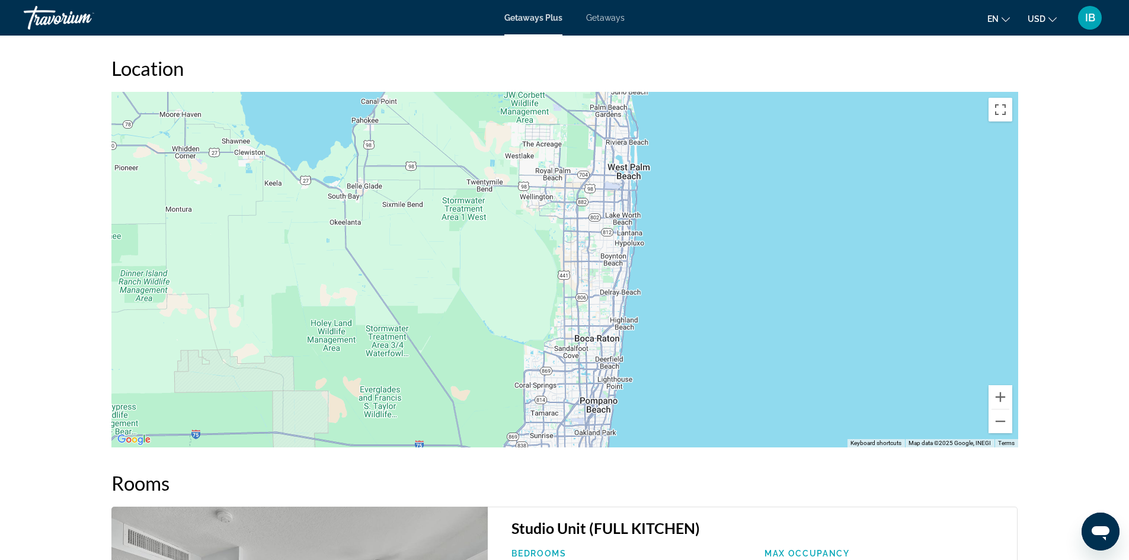
drag, startPoint x: 723, startPoint y: 384, endPoint x: 723, endPoint y: 203, distance: 180.8
click at [723, 203] on div "Main content" at bounding box center [564, 270] width 907 height 356
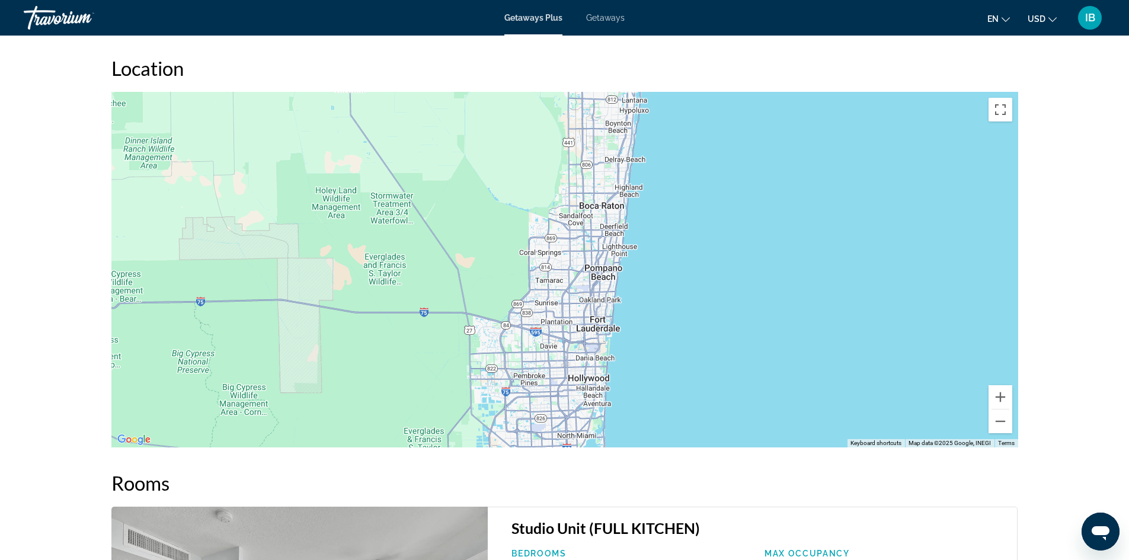
drag, startPoint x: 736, startPoint y: 400, endPoint x: 741, endPoint y: 257, distance: 142.3
click at [741, 257] on div "Main content" at bounding box center [564, 270] width 907 height 356
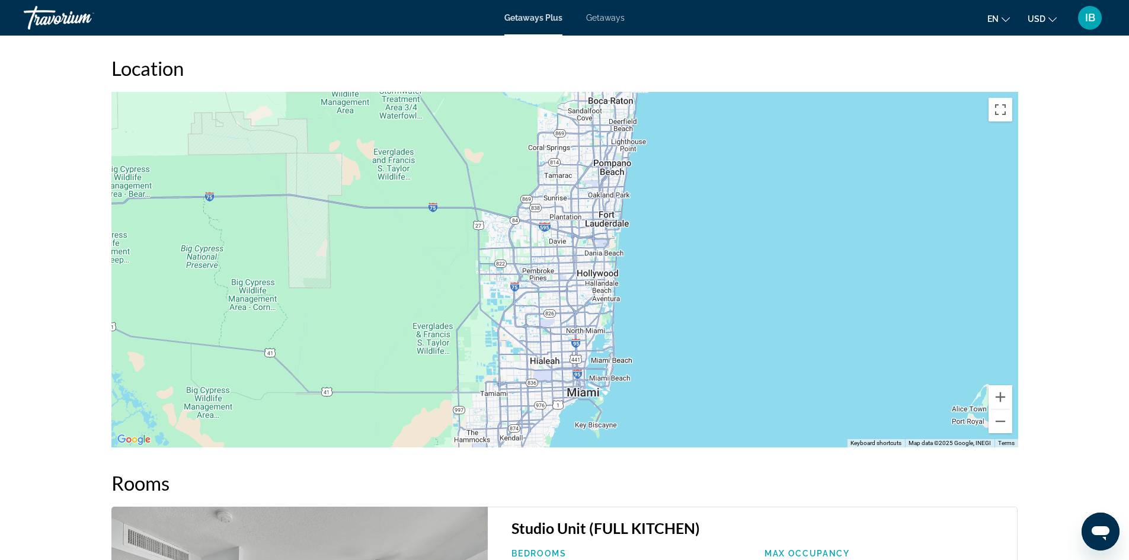
drag, startPoint x: 709, startPoint y: 384, endPoint x: 719, endPoint y: 276, distance: 108.4
click at [719, 276] on div "Main content" at bounding box center [564, 270] width 907 height 356
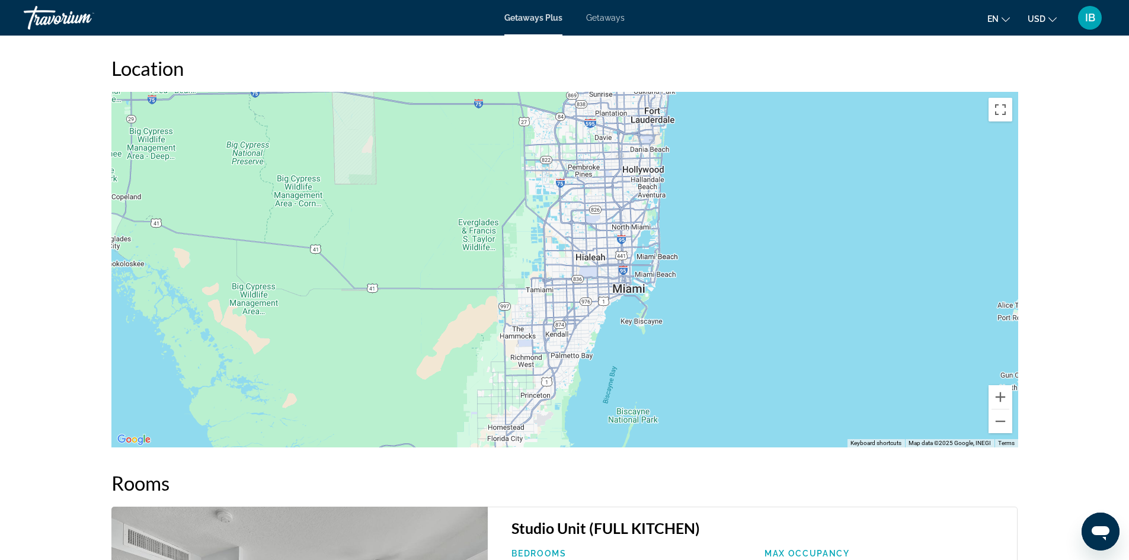
drag, startPoint x: 693, startPoint y: 387, endPoint x: 741, endPoint y: 281, distance: 116.5
click at [741, 281] on div "Main content" at bounding box center [564, 270] width 907 height 356
click at [999, 397] on button "Zoom in" at bounding box center [1001, 397] width 24 height 24
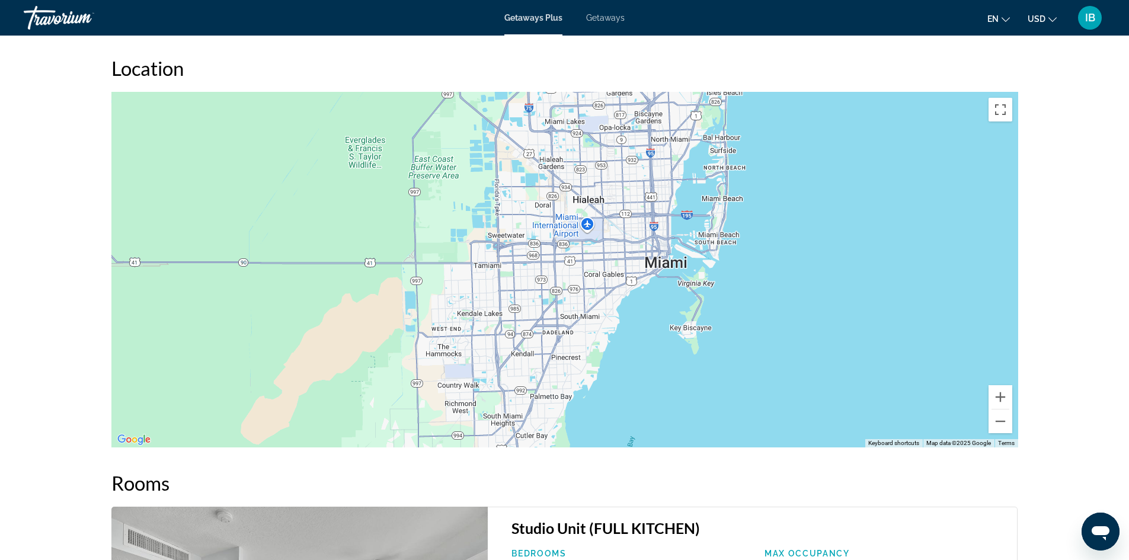
drag, startPoint x: 922, startPoint y: 342, endPoint x: 893, endPoint y: 280, distance: 68.7
click at [893, 280] on div "Main content" at bounding box center [564, 270] width 907 height 356
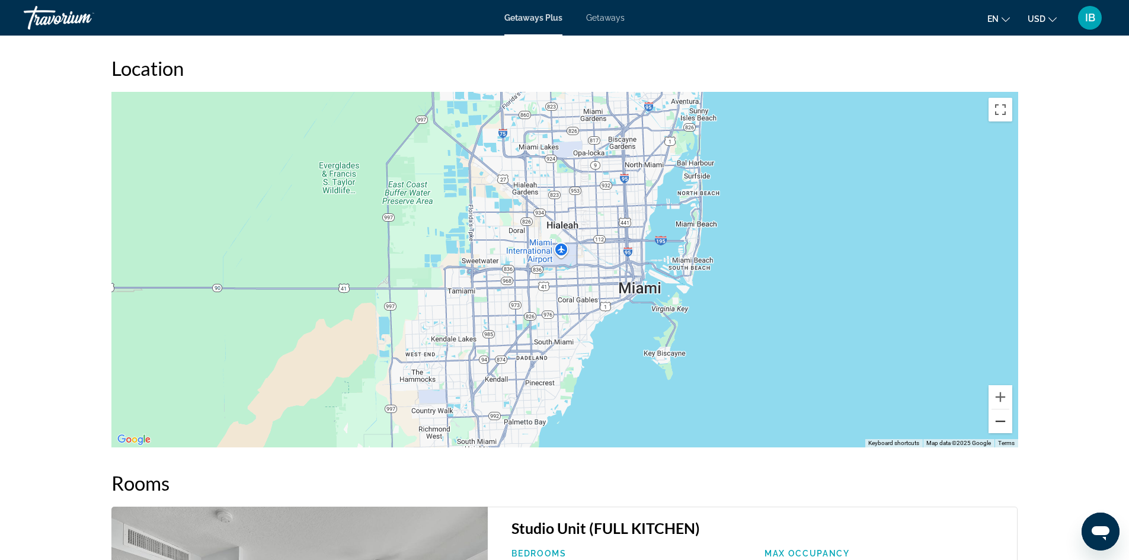
click at [1001, 420] on button "Zoom out" at bounding box center [1001, 422] width 24 height 24
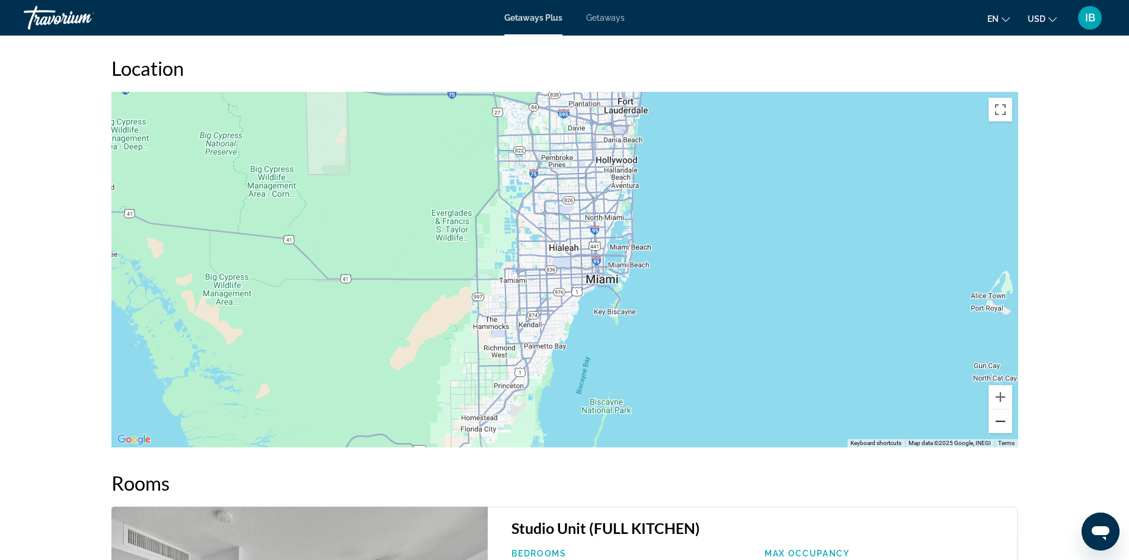
click at [1001, 420] on button "Zoom out" at bounding box center [1001, 422] width 24 height 24
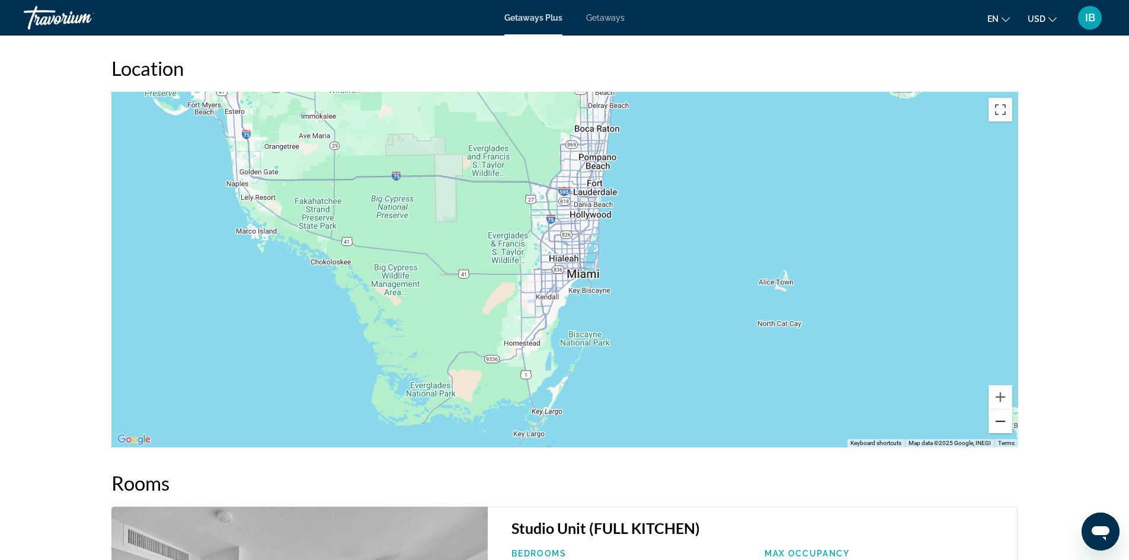
click at [1001, 420] on button "Zoom out" at bounding box center [1001, 422] width 24 height 24
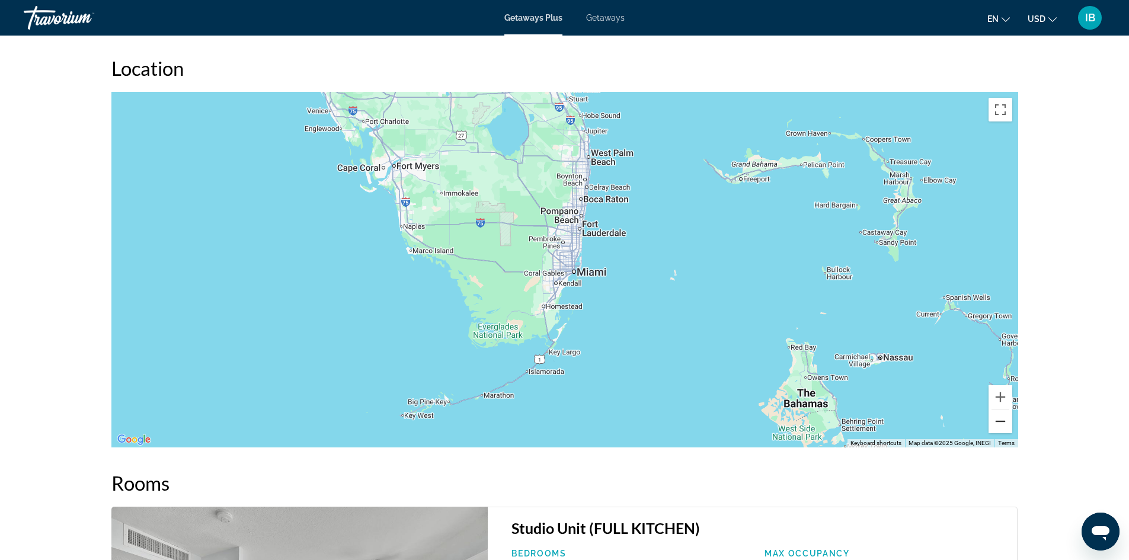
click at [1001, 420] on button "Zoom out" at bounding box center [1001, 422] width 24 height 24
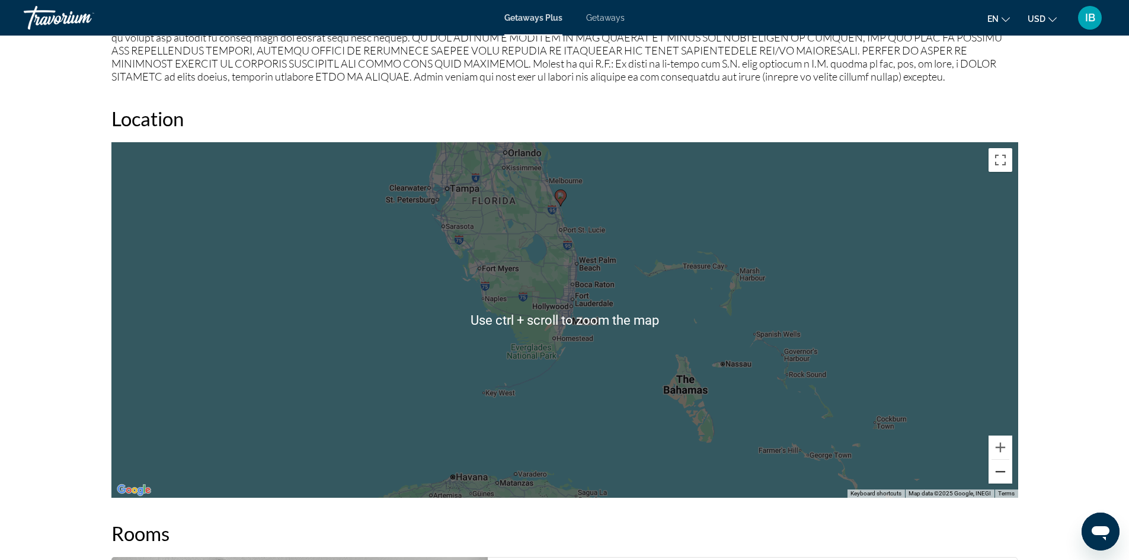
scroll to position [1363, 0]
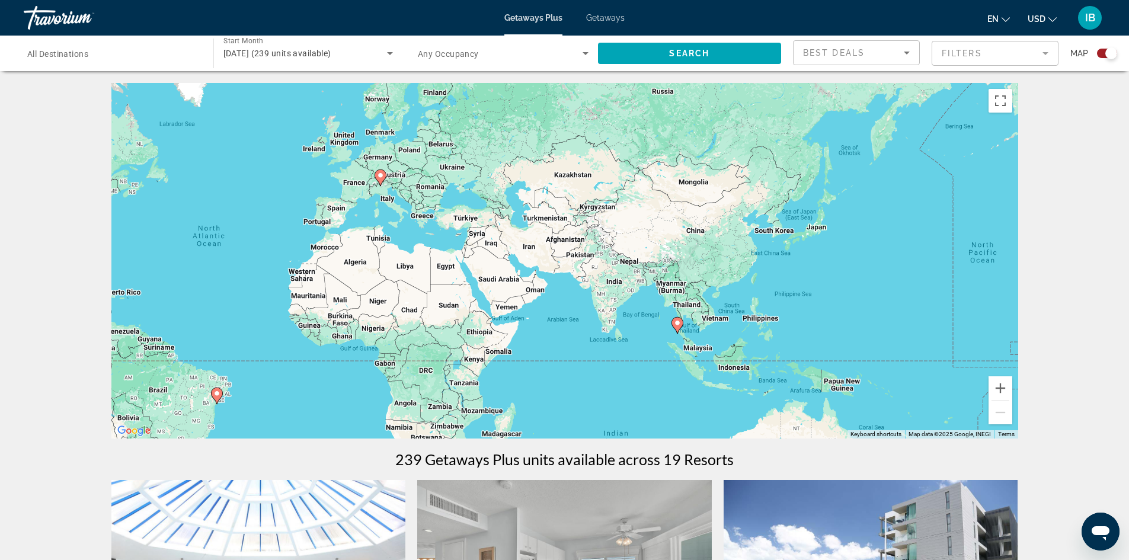
drag, startPoint x: 860, startPoint y: 324, endPoint x: 538, endPoint y: 318, distance: 321.9
click at [538, 318] on div "To activate drag with keyboard, press Alt + Enter. Once in keyboard drag state,…" at bounding box center [564, 261] width 907 height 356
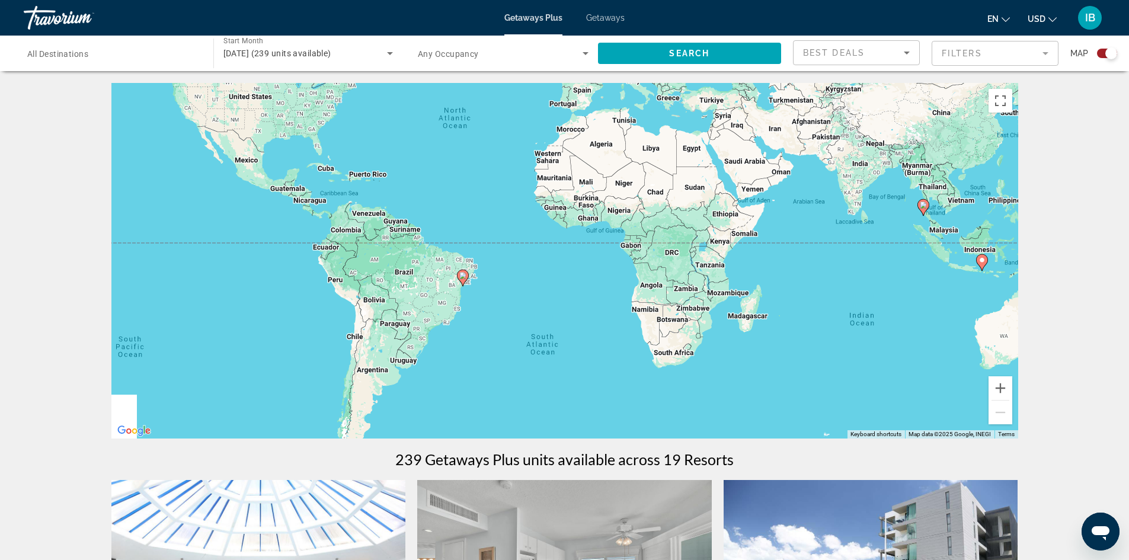
drag, startPoint x: 493, startPoint y: 330, endPoint x: 748, endPoint y: 210, distance: 281.9
click at [748, 210] on div "To activate drag with keyboard, press Alt + Enter. Once in keyboard drag state,…" at bounding box center [564, 261] width 907 height 356
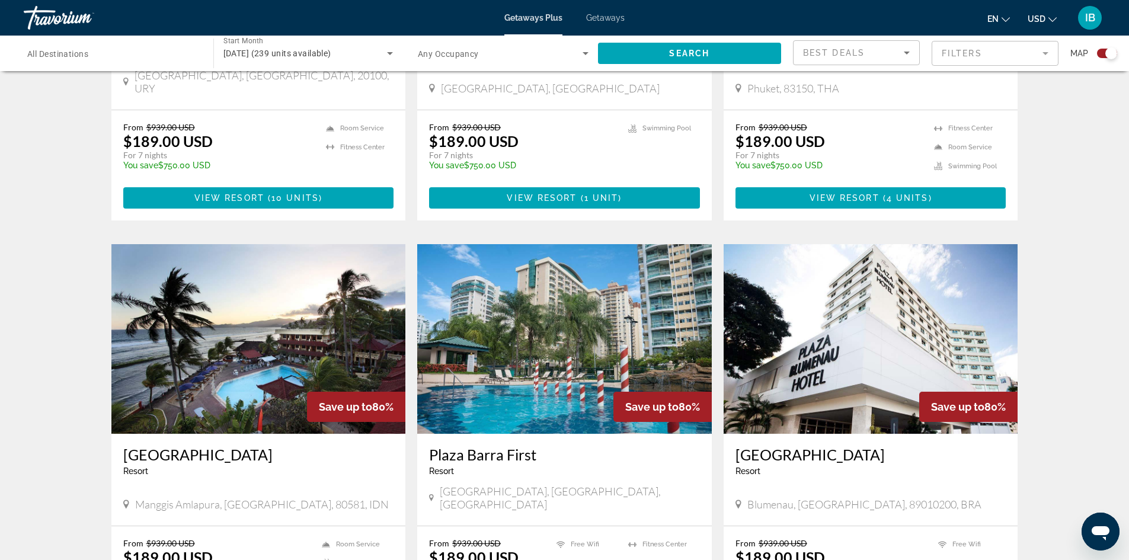
scroll to position [237, 0]
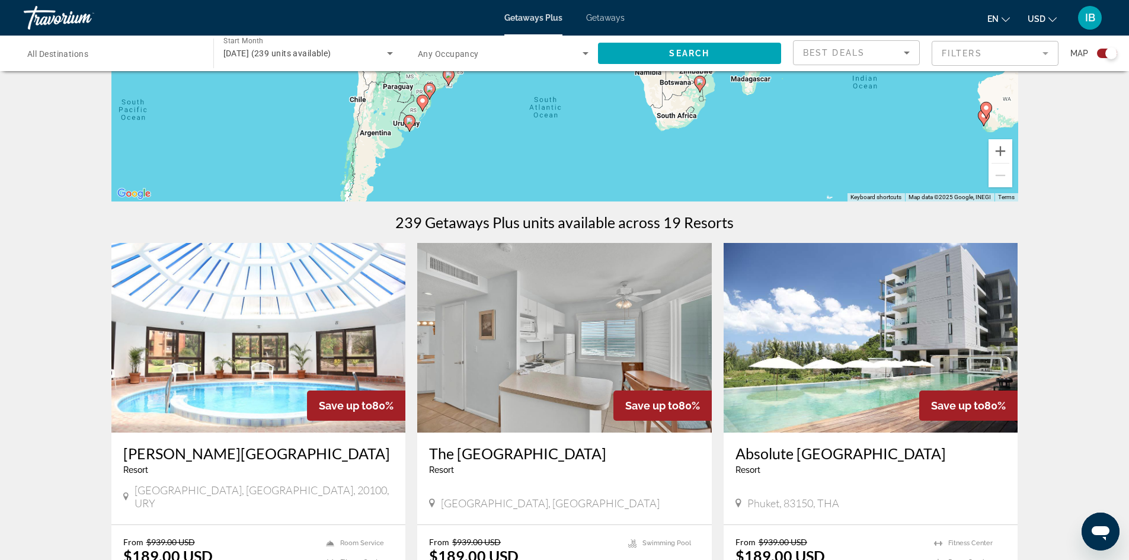
click at [390, 54] on icon "Search widget" at bounding box center [390, 53] width 6 height 3
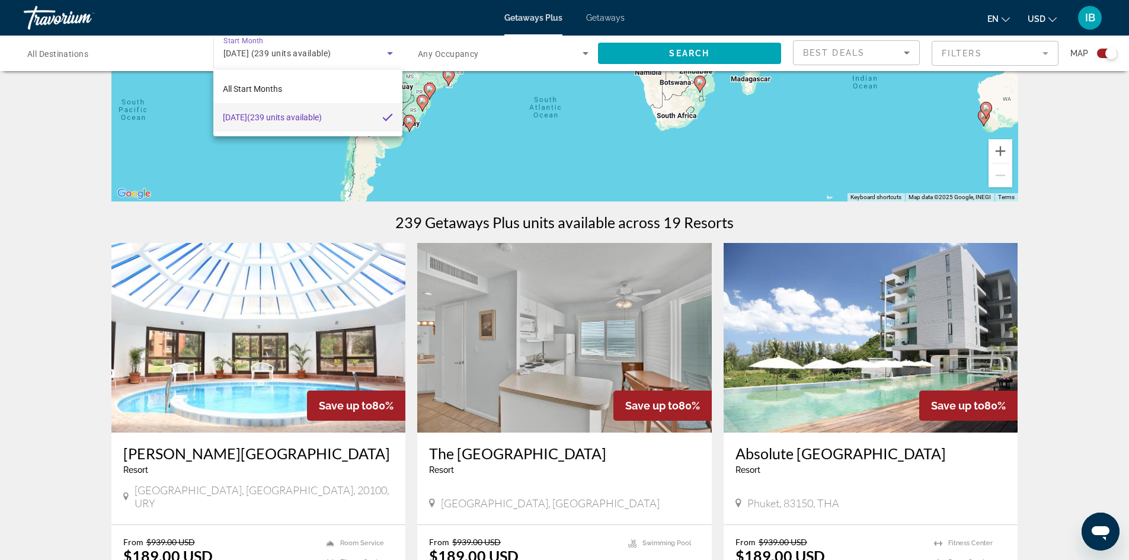
click at [47, 263] on div at bounding box center [564, 280] width 1129 height 560
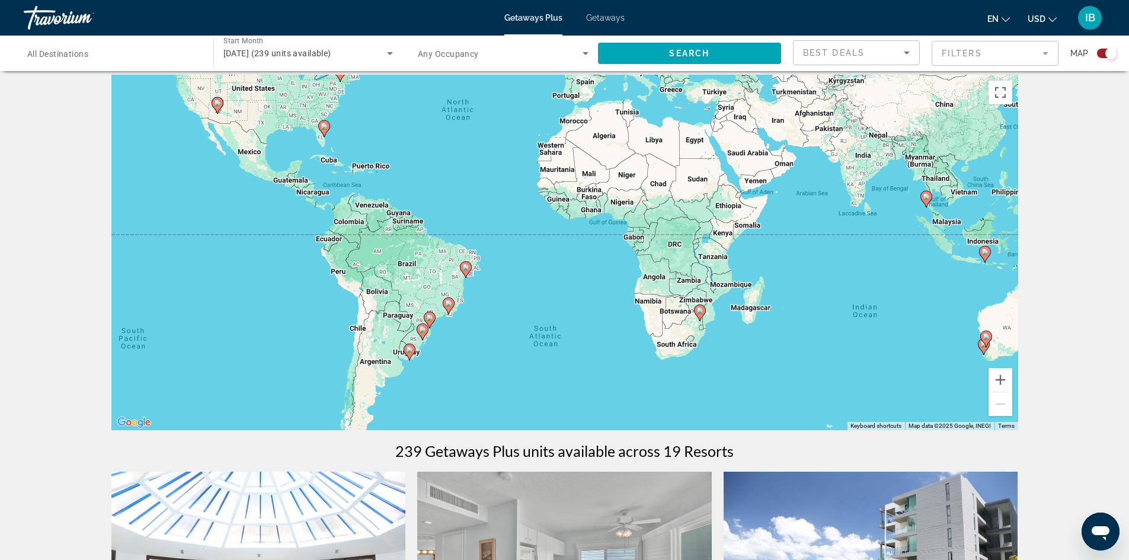
scroll to position [0, 0]
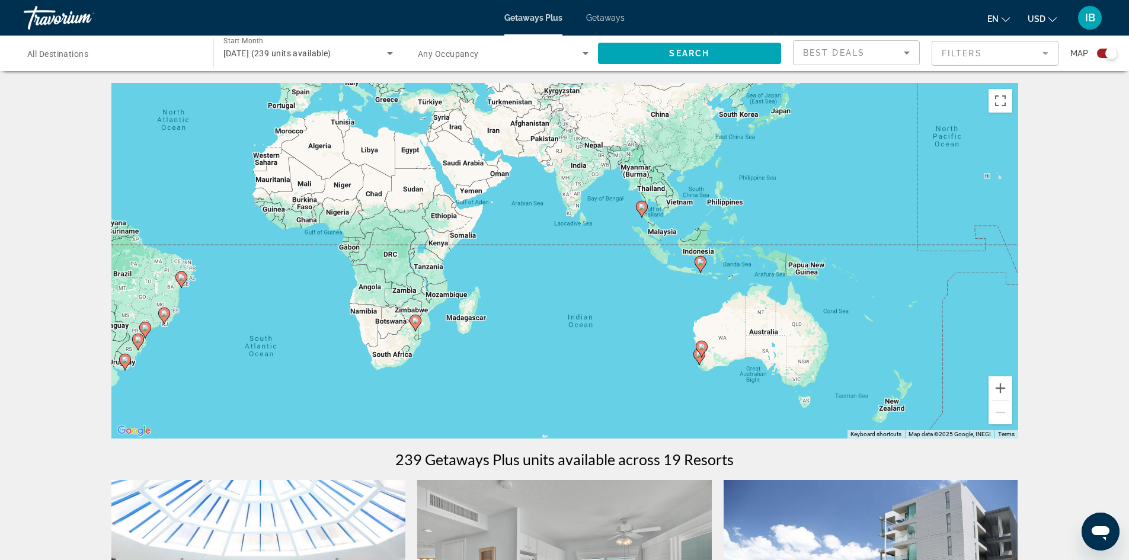
drag, startPoint x: 883, startPoint y: 350, endPoint x: 595, endPoint y: 352, distance: 287.5
click at [595, 352] on div "To activate drag with keyboard, press Alt + Enter. Once in keyboard drag state,…" at bounding box center [564, 261] width 907 height 356
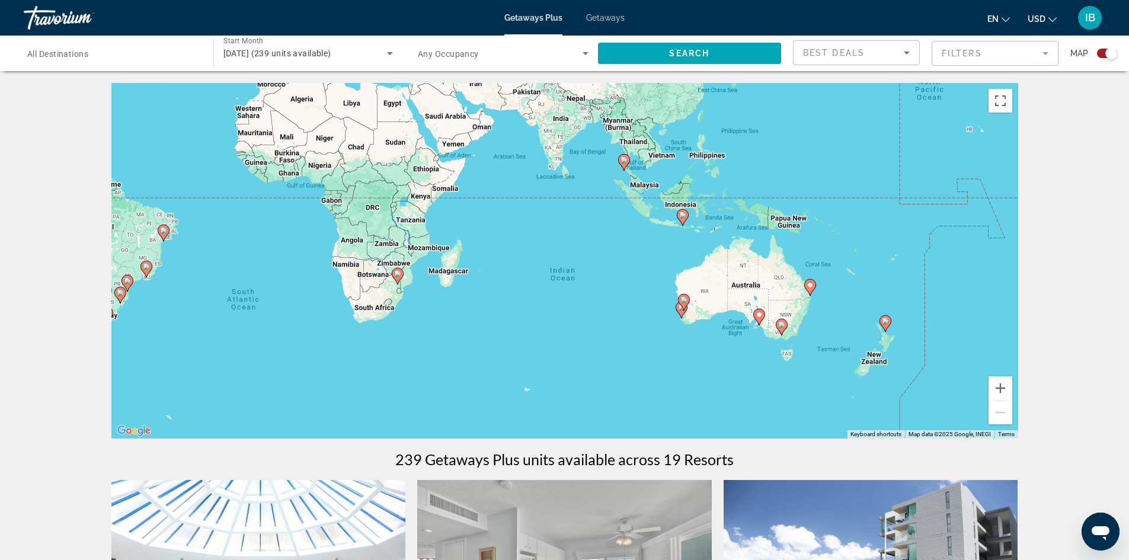
drag, startPoint x: 635, startPoint y: 306, endPoint x: 623, endPoint y: 277, distance: 31.4
click at [623, 277] on div "To activate drag with keyboard, press Alt + Enter. Once in keyboard drag state,…" at bounding box center [564, 261] width 907 height 356
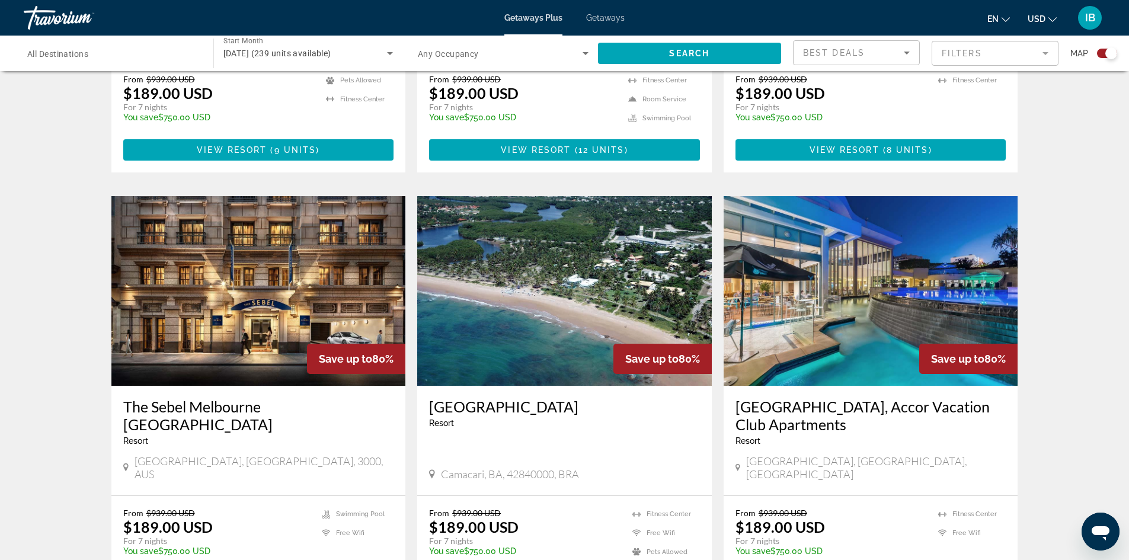
scroll to position [1541, 0]
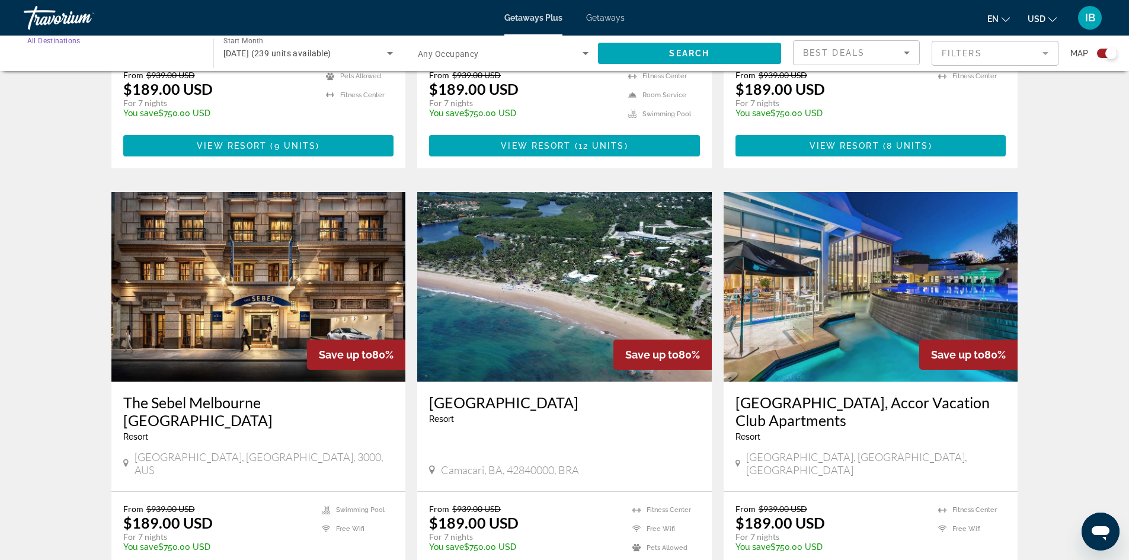
click at [133, 55] on input "Destination All Destinations" at bounding box center [112, 54] width 171 height 14
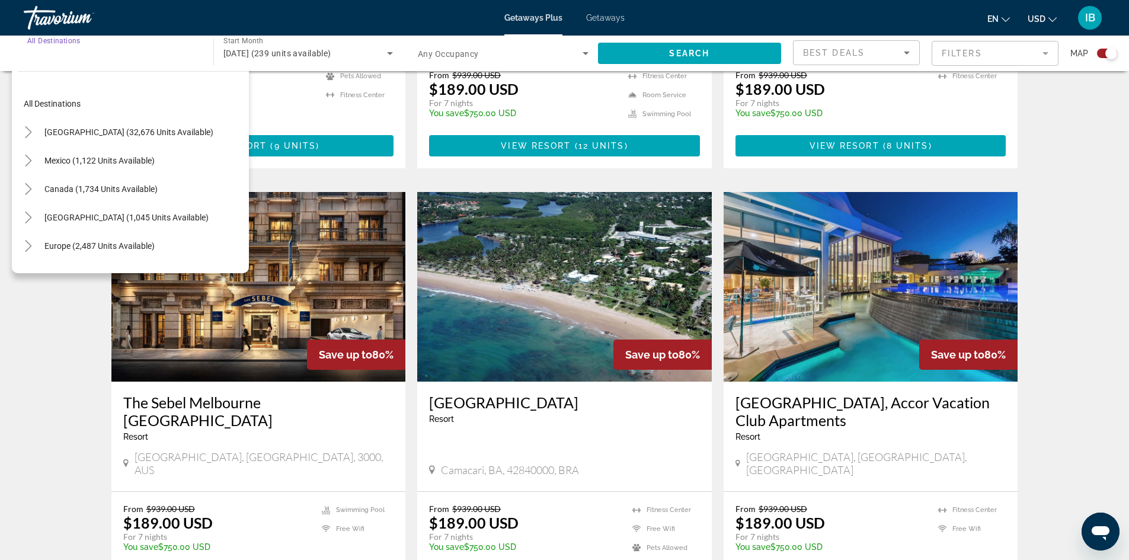
click at [85, 47] on input "Destination All Destinations" at bounding box center [112, 54] width 171 height 14
click at [86, 56] on input "Destination All Destinations" at bounding box center [112, 54] width 171 height 14
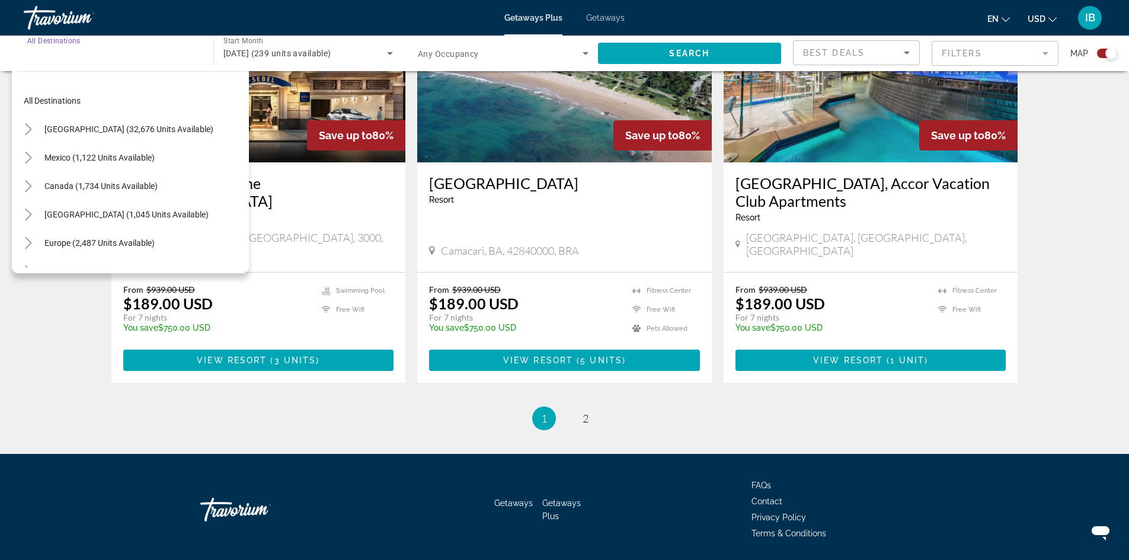
scroll to position [0, 0]
click at [90, 56] on input "Destination All Destinations" at bounding box center [112, 54] width 171 height 14
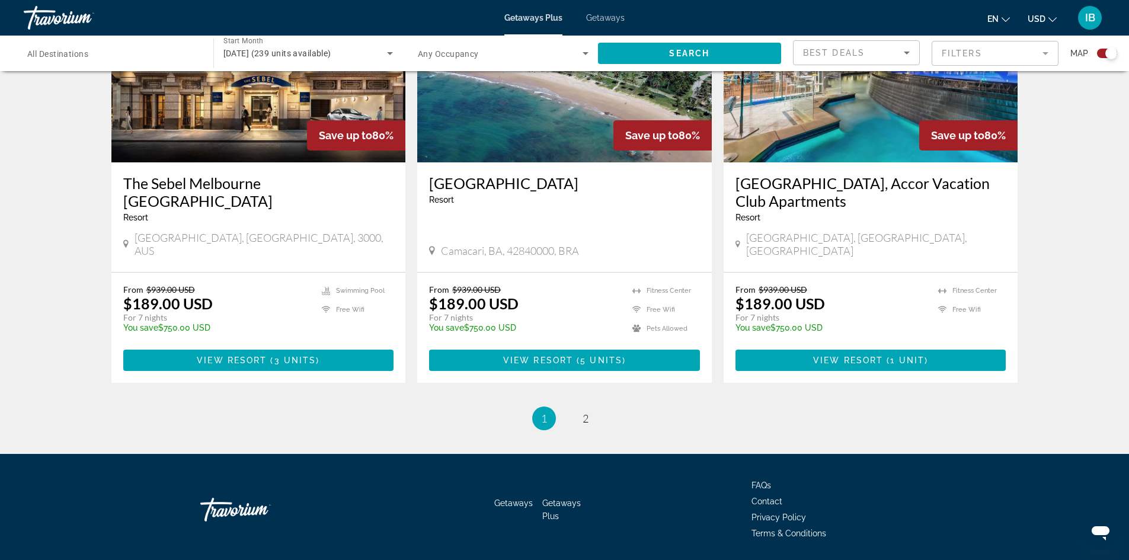
click at [66, 51] on span "All Destinations" at bounding box center [57, 53] width 61 height 9
click at [66, 51] on input "Destination All Destinations" at bounding box center [112, 54] width 171 height 14
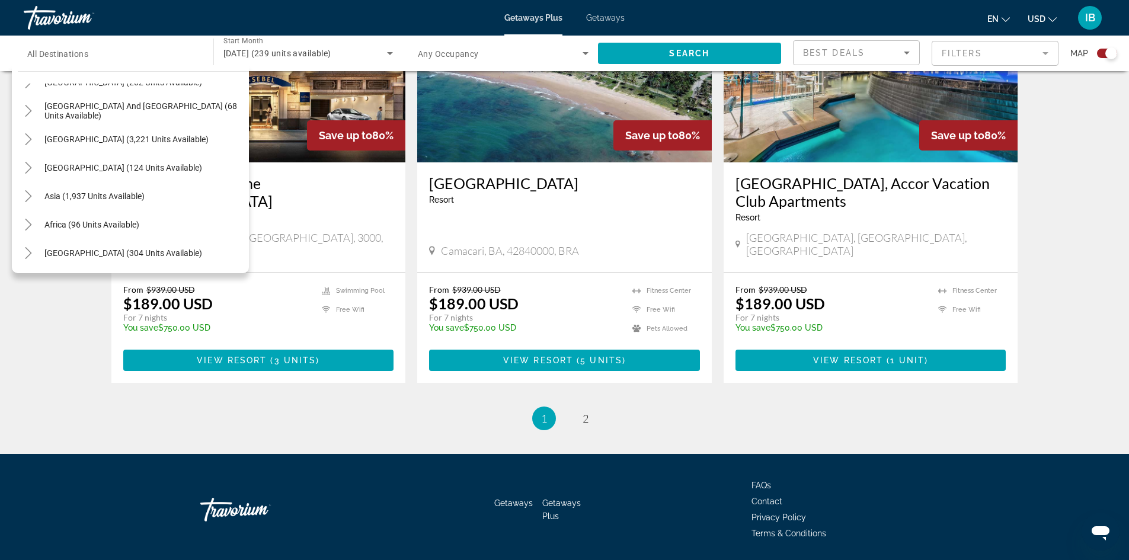
scroll to position [74, 0]
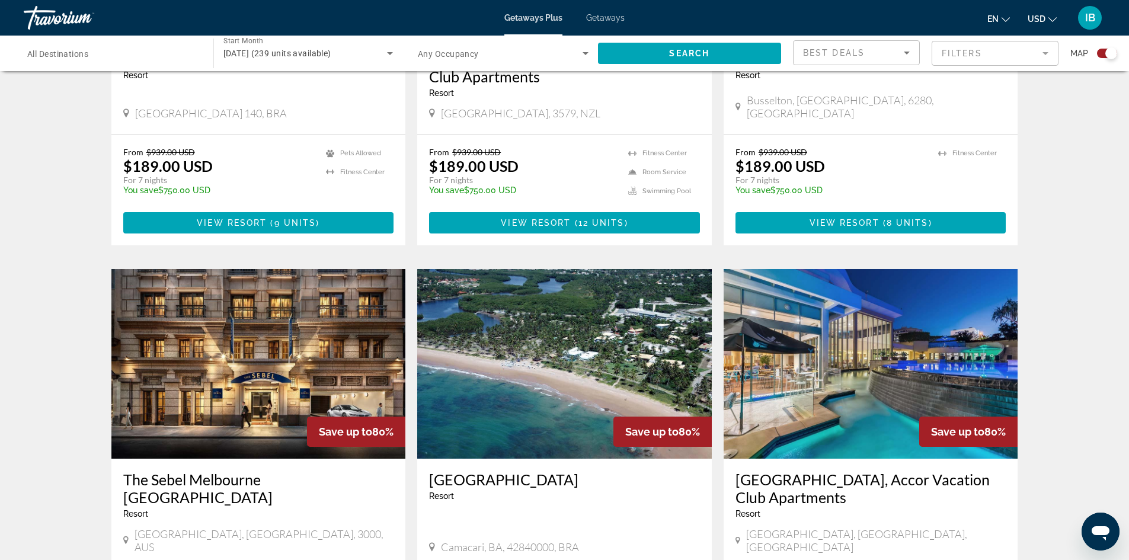
scroll to position [1701, 0]
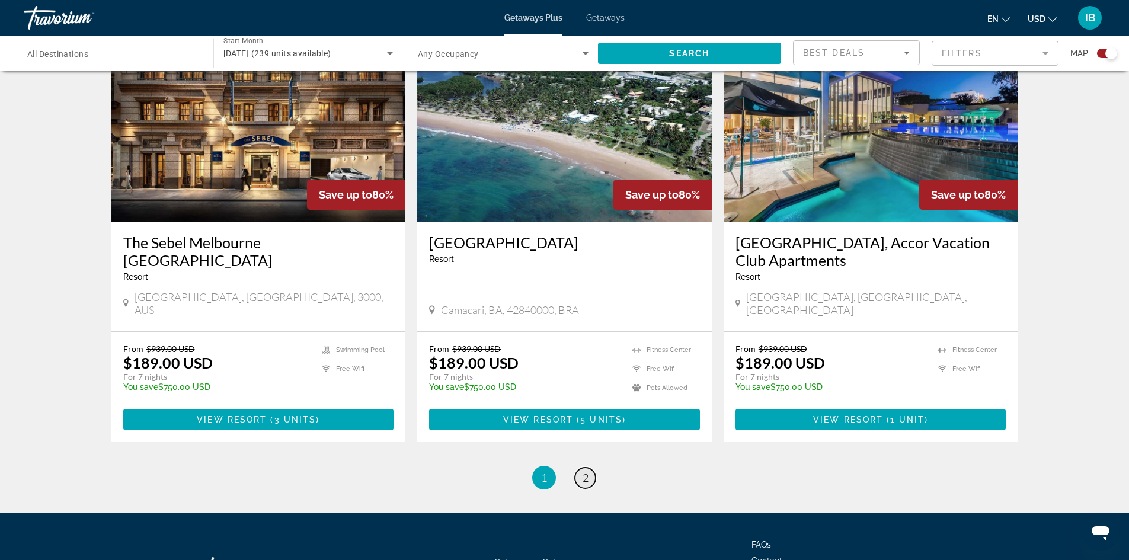
click at [584, 471] on span "2" at bounding box center [586, 477] width 6 height 13
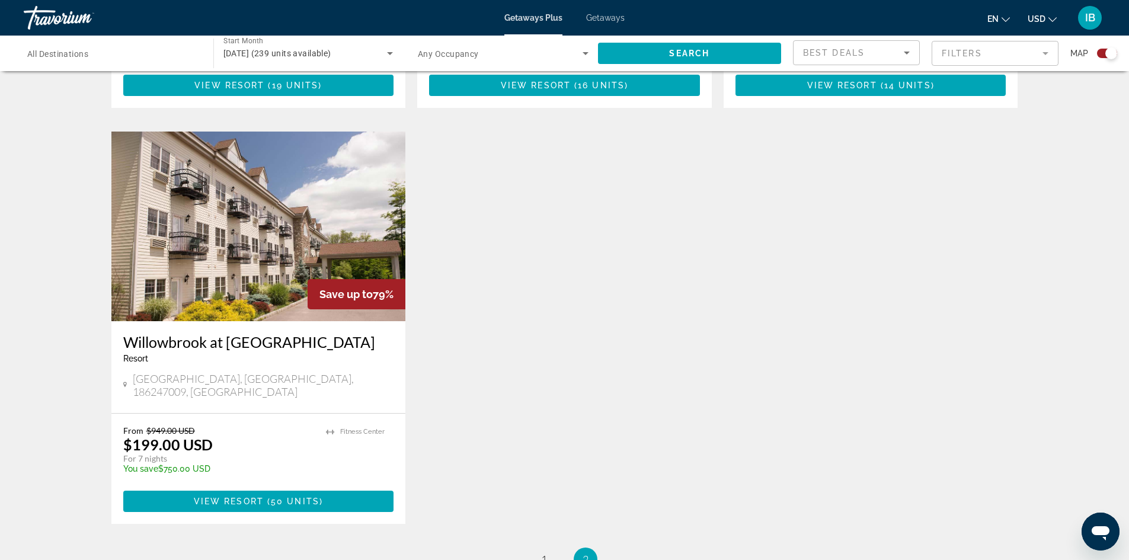
scroll to position [1357, 0]
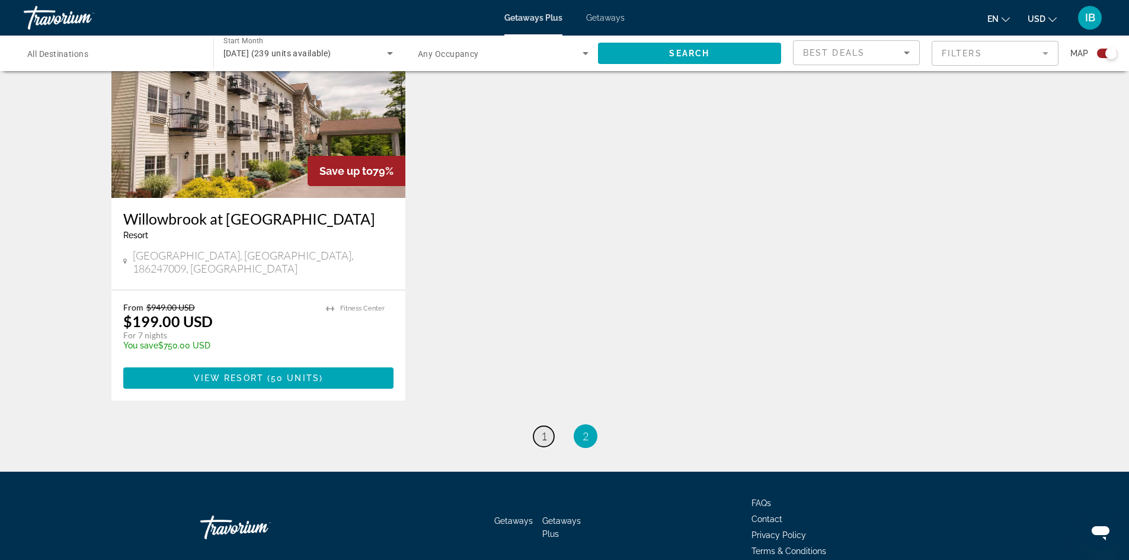
click at [540, 426] on link "page 1" at bounding box center [543, 436] width 21 height 21
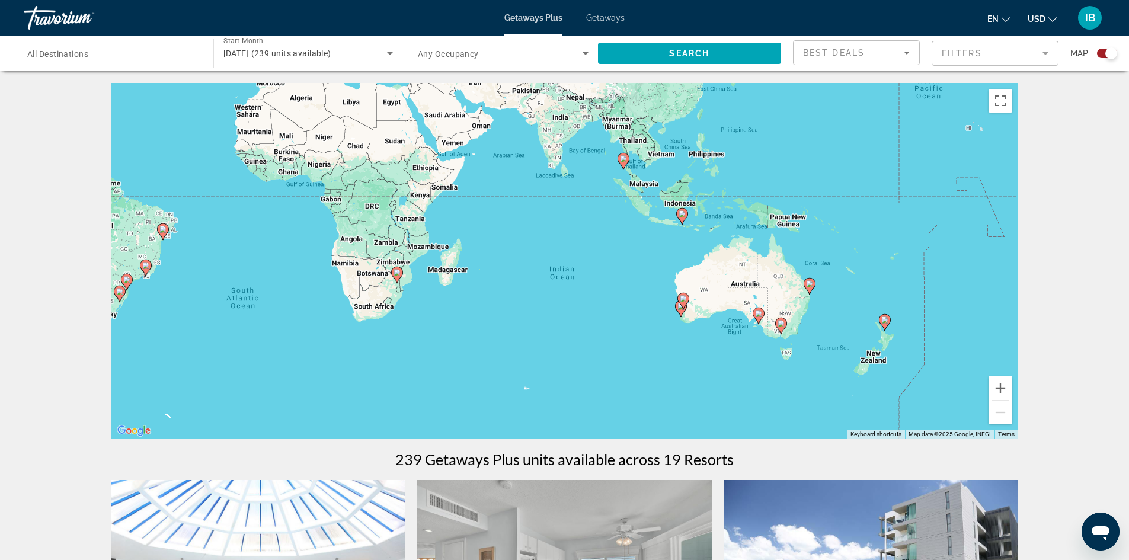
click at [389, 50] on icon "Search widget" at bounding box center [390, 53] width 14 height 14
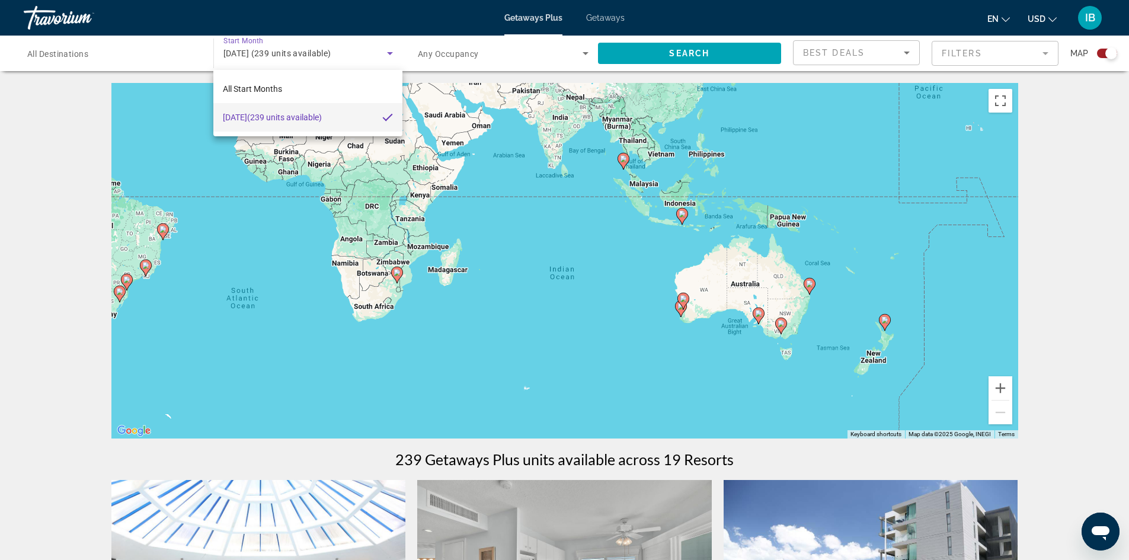
click at [43, 143] on div at bounding box center [564, 280] width 1129 height 560
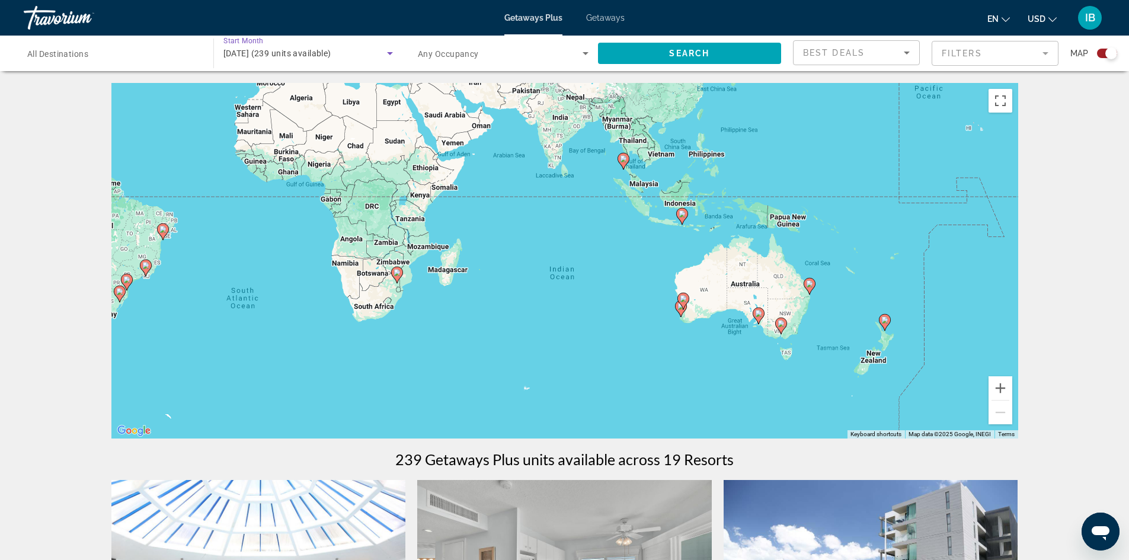
drag, startPoint x: 379, startPoint y: 53, endPoint x: 219, endPoint y: 60, distance: 160.2
click at [219, 60] on div "Start Month All Start Months [DATE] (239 units available)" at bounding box center [308, 53] width 189 height 33
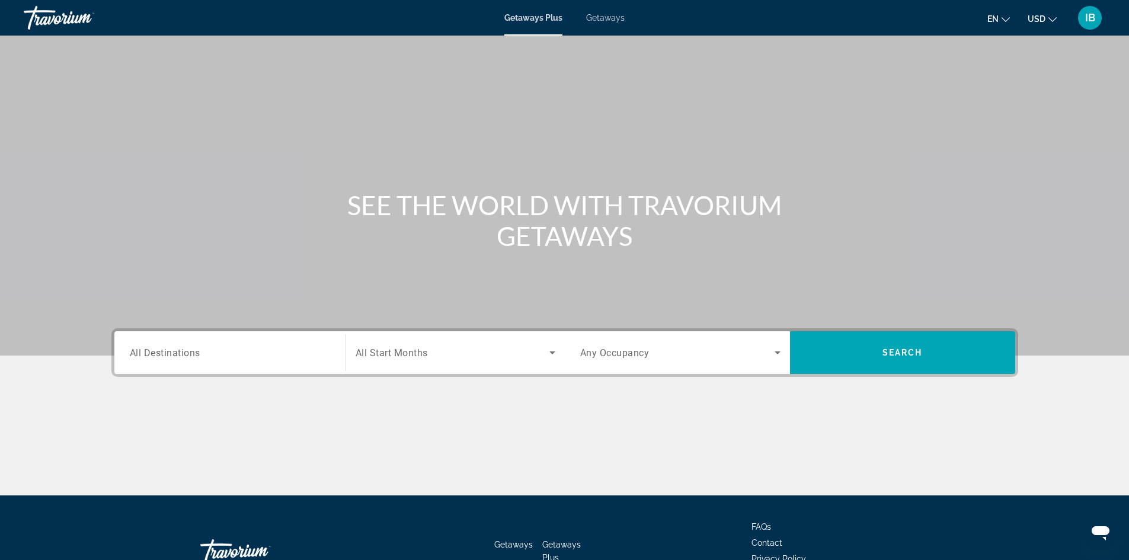
click at [246, 345] on div "Search widget" at bounding box center [230, 353] width 200 height 34
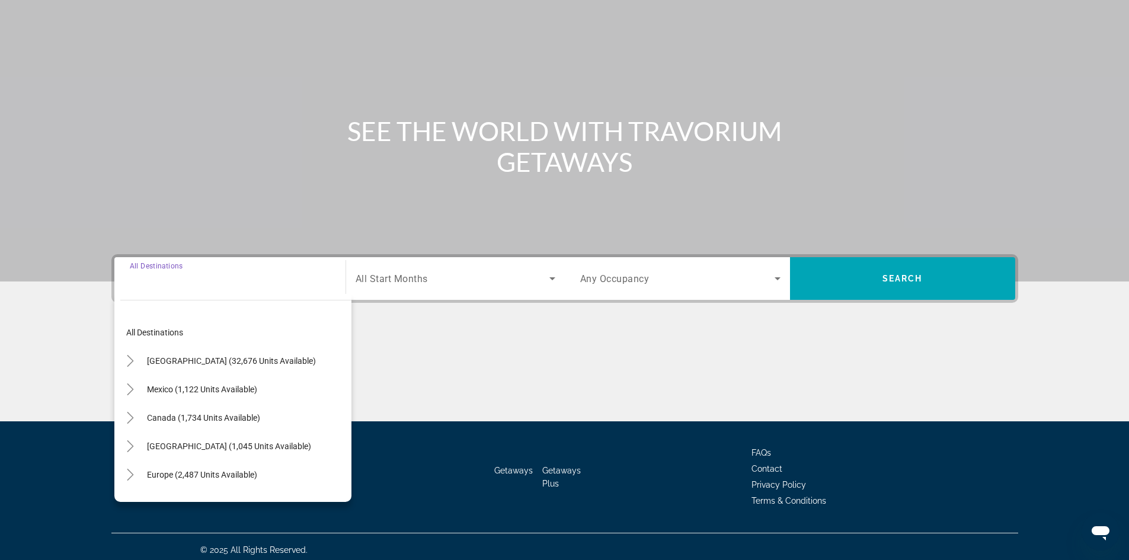
scroll to position [81, 0]
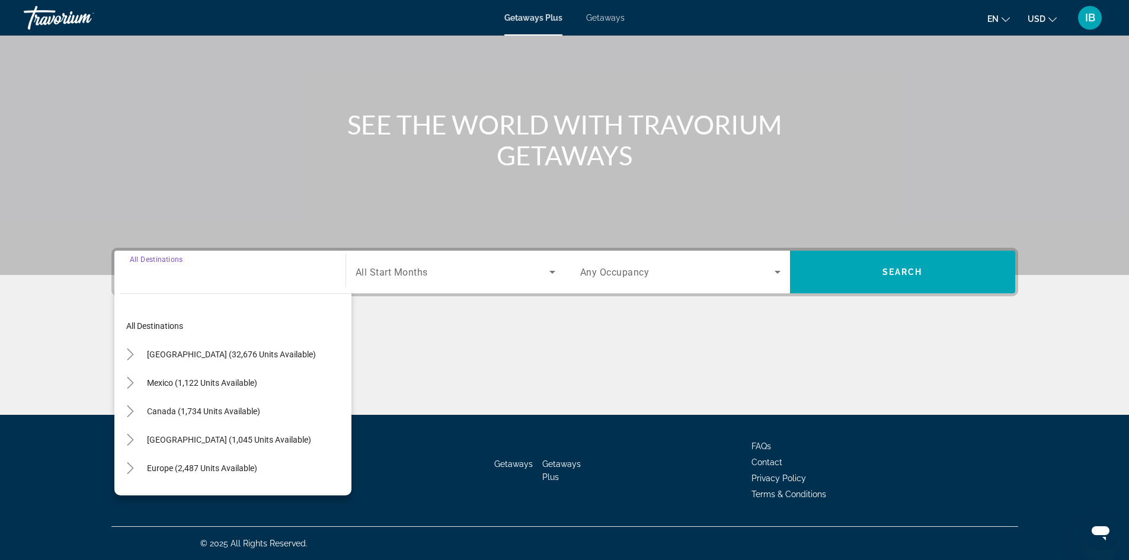
click at [218, 275] on input "Destination All Destinations" at bounding box center [230, 273] width 200 height 14
click at [550, 274] on icon "Search widget" at bounding box center [552, 272] width 14 height 14
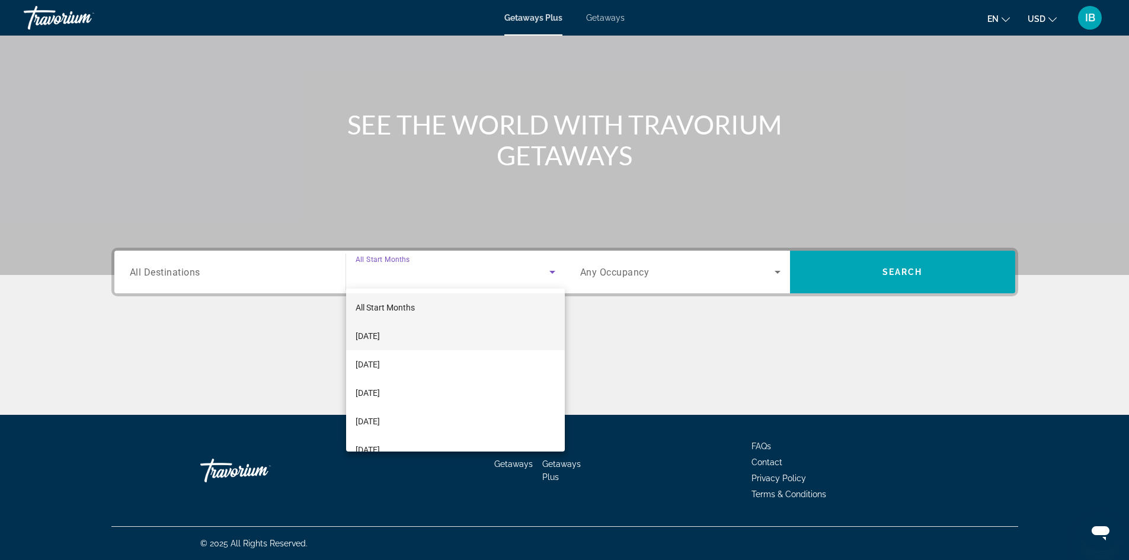
scroll to position [245, 0]
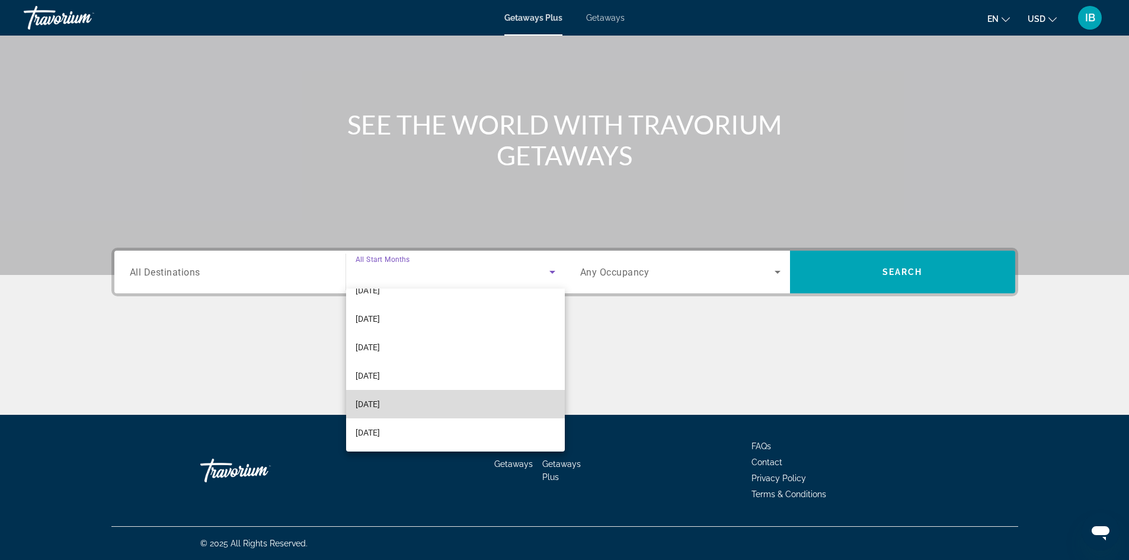
click at [479, 405] on mat-option "[DATE]" at bounding box center [455, 404] width 219 height 28
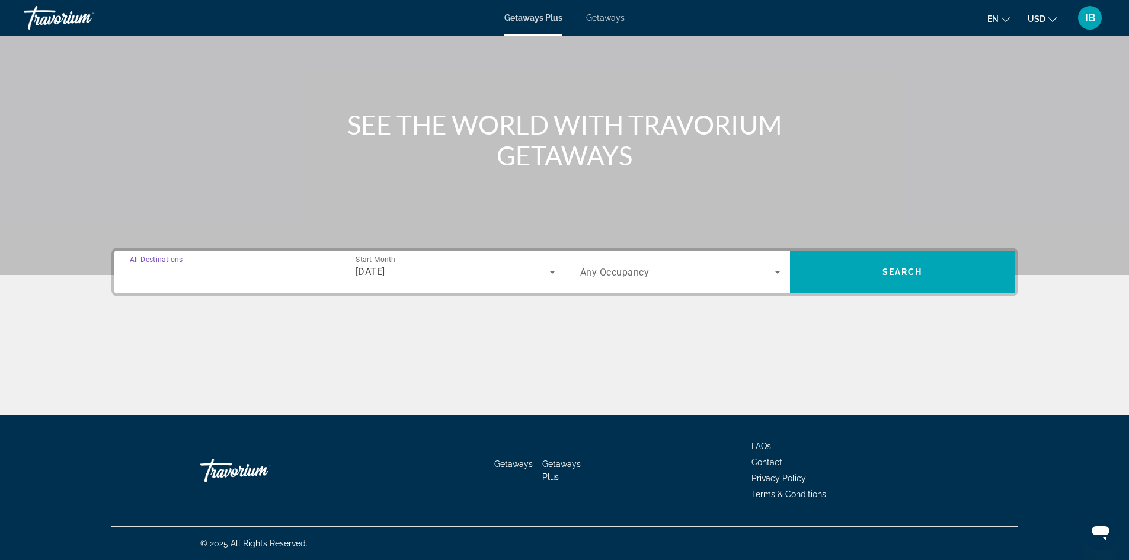
click at [244, 267] on input "Destination All Destinations" at bounding box center [230, 273] width 200 height 14
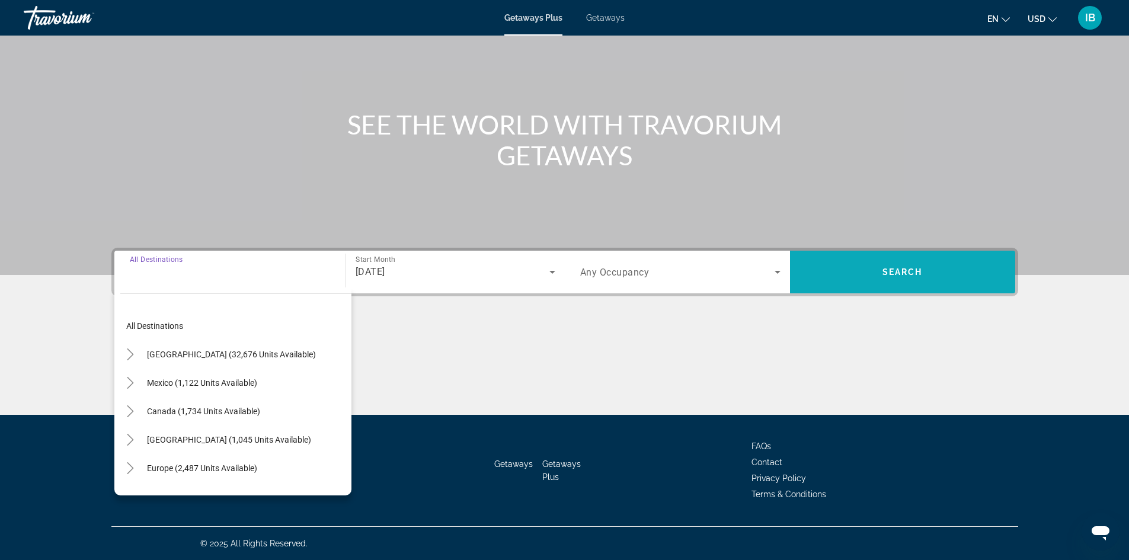
click at [884, 270] on span "Search" at bounding box center [903, 271] width 40 height 9
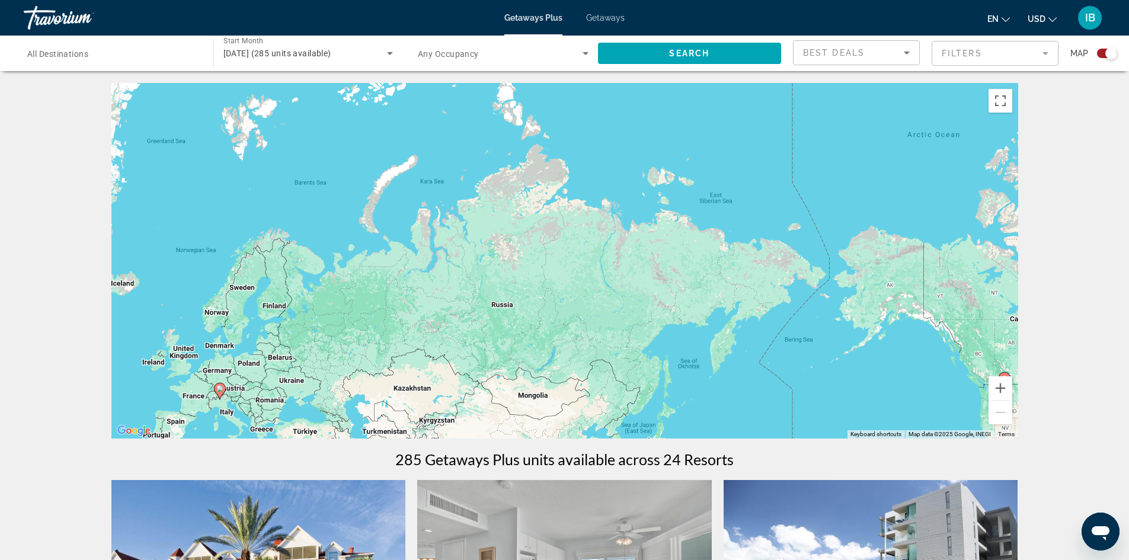
drag, startPoint x: 944, startPoint y: 385, endPoint x: 436, endPoint y: 587, distance: 546.0
click at [436, 560] on html "Skip to main content Getaways Plus Getaways en English Español Français Italian…" at bounding box center [564, 280] width 1129 height 560
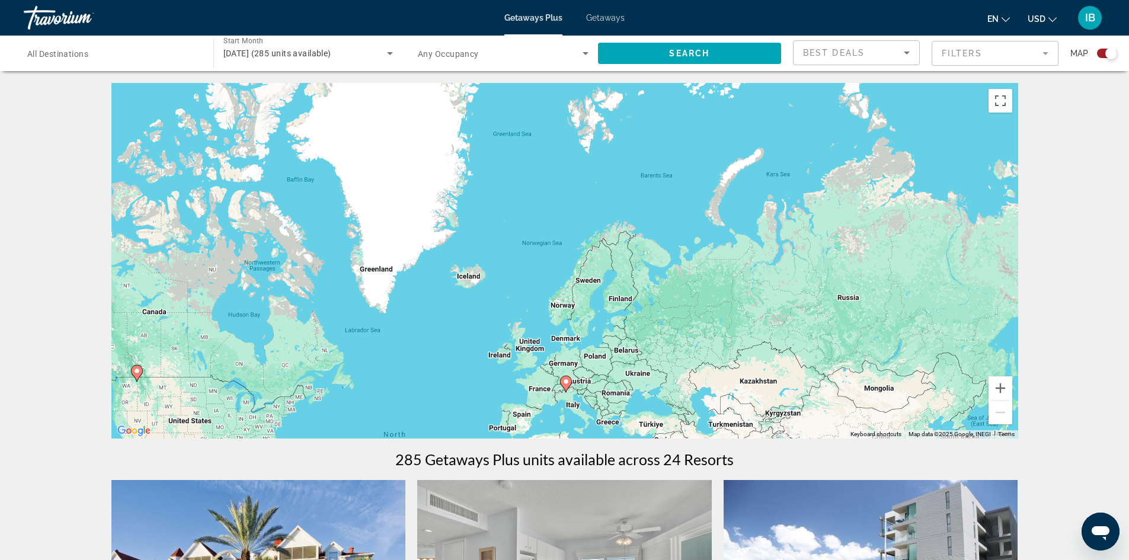
drag, startPoint x: 794, startPoint y: 334, endPoint x: 1138, endPoint y: 325, distance: 343.9
click at [1129, 325] on html "Skip to main content Getaways Plus Getaways en English Español Français Italian…" at bounding box center [564, 280] width 1129 height 560
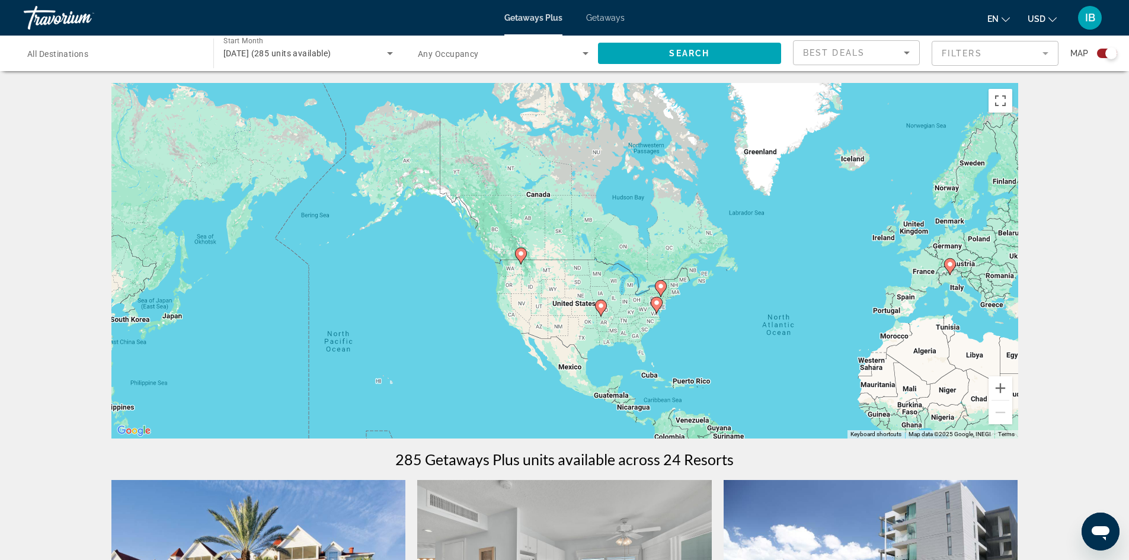
drag, startPoint x: 411, startPoint y: 282, endPoint x: 796, endPoint y: 163, distance: 403.1
click at [796, 163] on div "To activate drag with keyboard, press Alt + Enter. Once in keyboard drag state,…" at bounding box center [564, 261] width 907 height 356
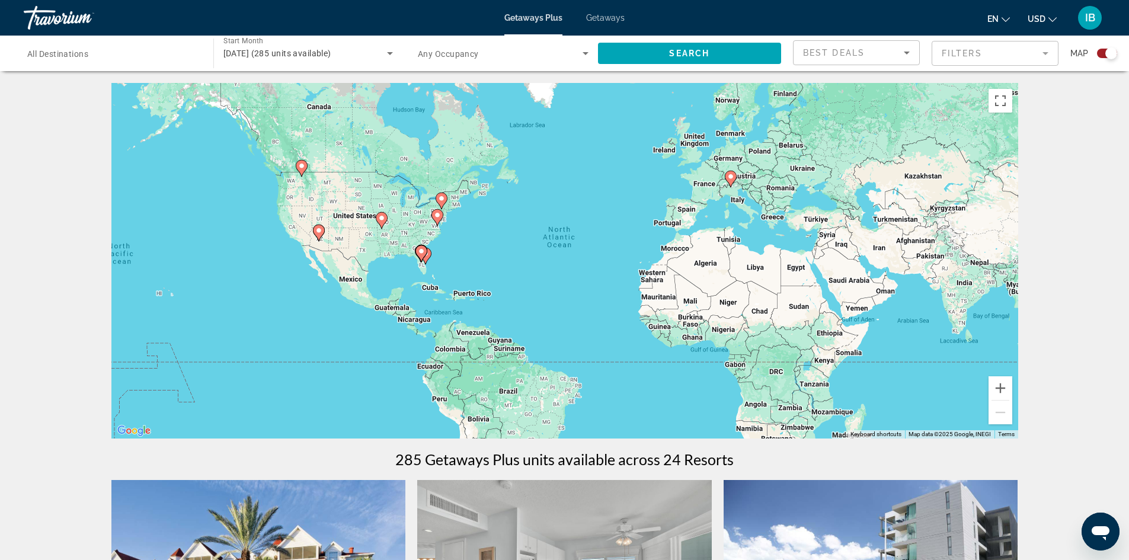
drag, startPoint x: 389, startPoint y: 343, endPoint x: 170, endPoint y: 251, distance: 237.8
click at [170, 251] on div "To activate drag with keyboard, press Alt + Enter. Once in keyboard drag state,…" at bounding box center [564, 261] width 907 height 356
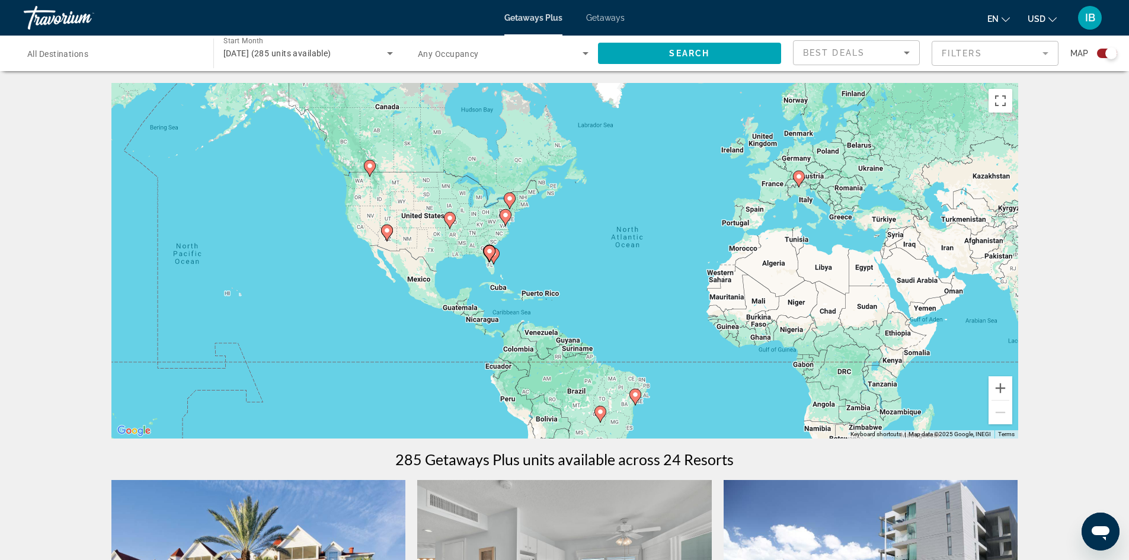
drag, startPoint x: 566, startPoint y: 231, endPoint x: 630, endPoint y: 231, distance: 63.4
click at [630, 231] on div "To activate drag with keyboard, press Alt + Enter. Once in keyboard drag state,…" at bounding box center [564, 261] width 907 height 356
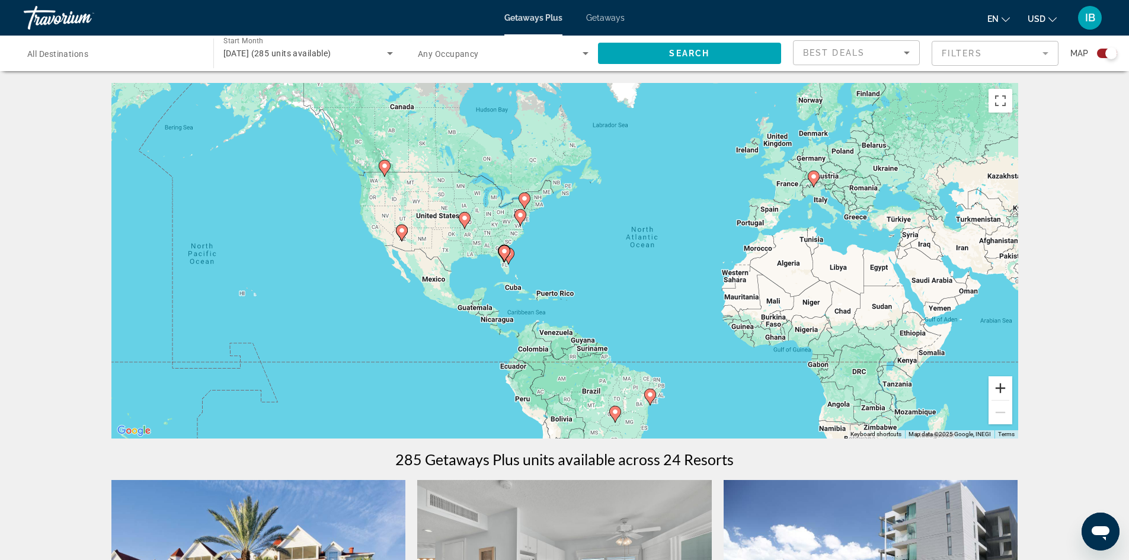
click at [1002, 383] on button "Zoom in" at bounding box center [1001, 388] width 24 height 24
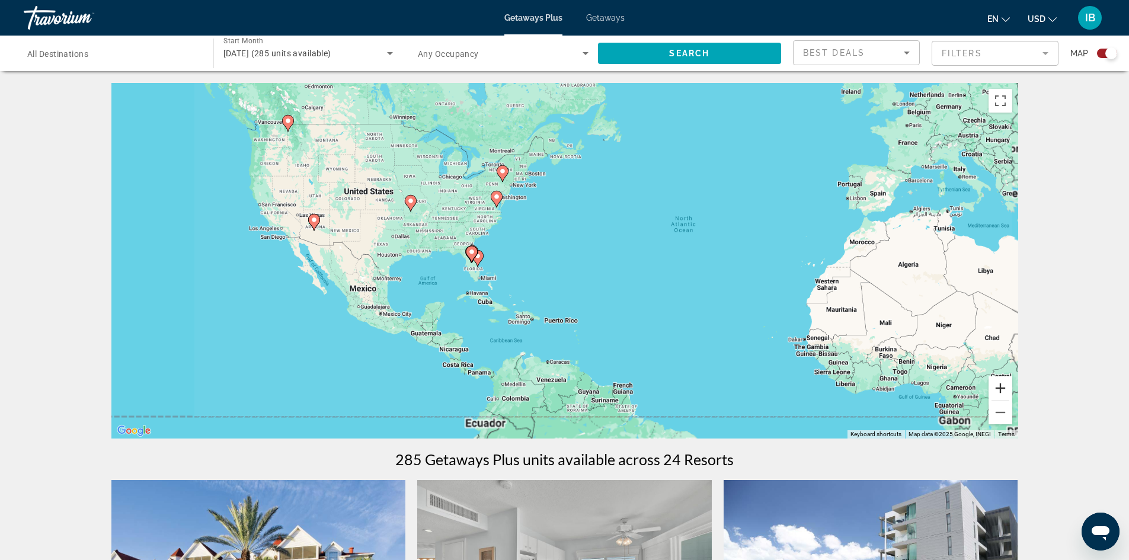
click at [1002, 383] on button "Zoom in" at bounding box center [1001, 388] width 24 height 24
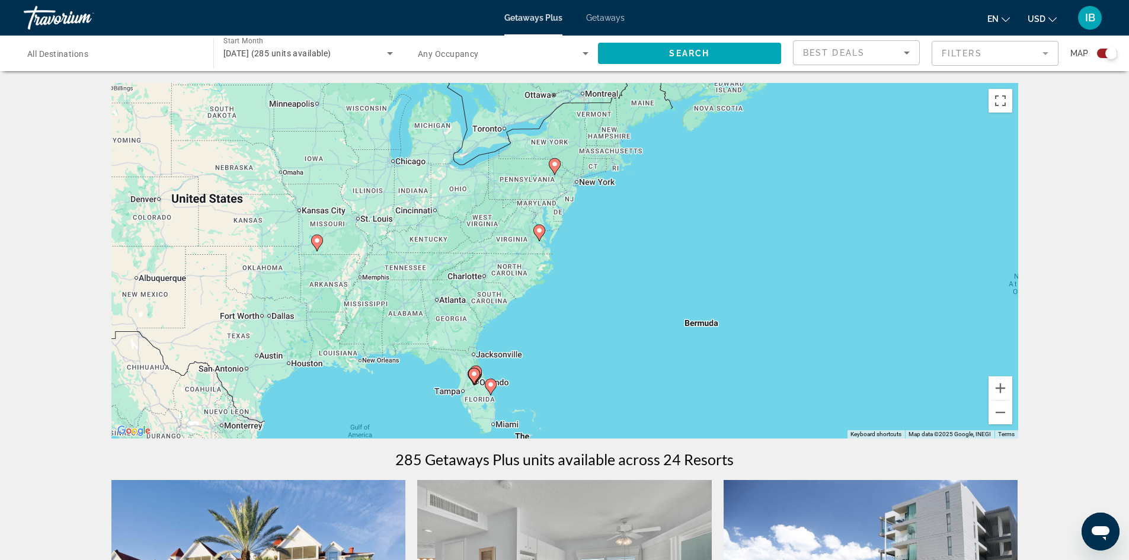
drag, startPoint x: 490, startPoint y: 218, endPoint x: 648, endPoint y: 336, distance: 196.9
click at [648, 336] on div "To activate drag with keyboard, press Alt + Enter. Once in keyboard drag state,…" at bounding box center [564, 261] width 907 height 356
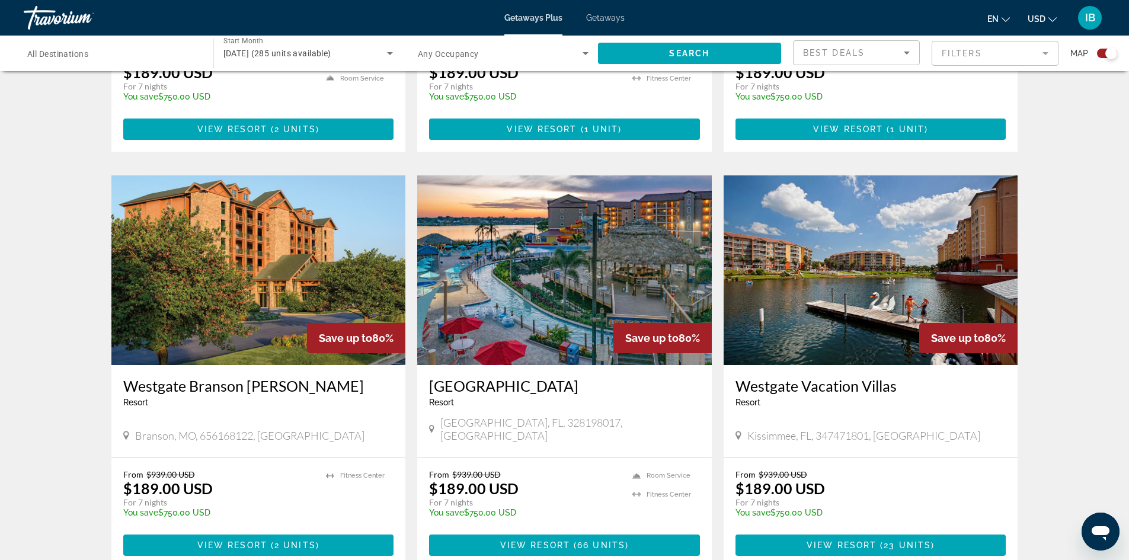
scroll to position [1600, 0]
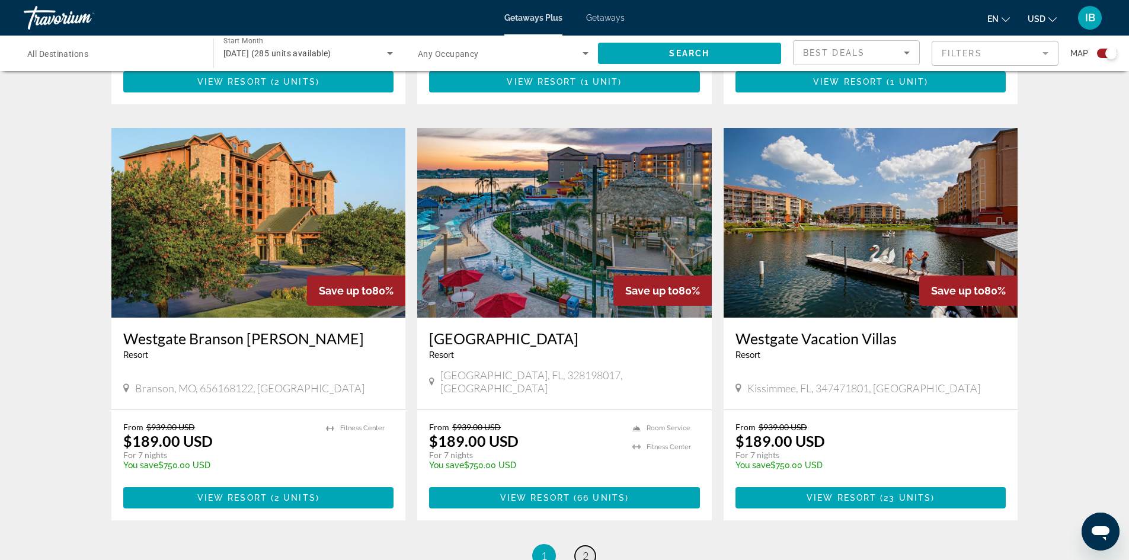
click at [584, 549] on span "2" at bounding box center [586, 555] width 6 height 13
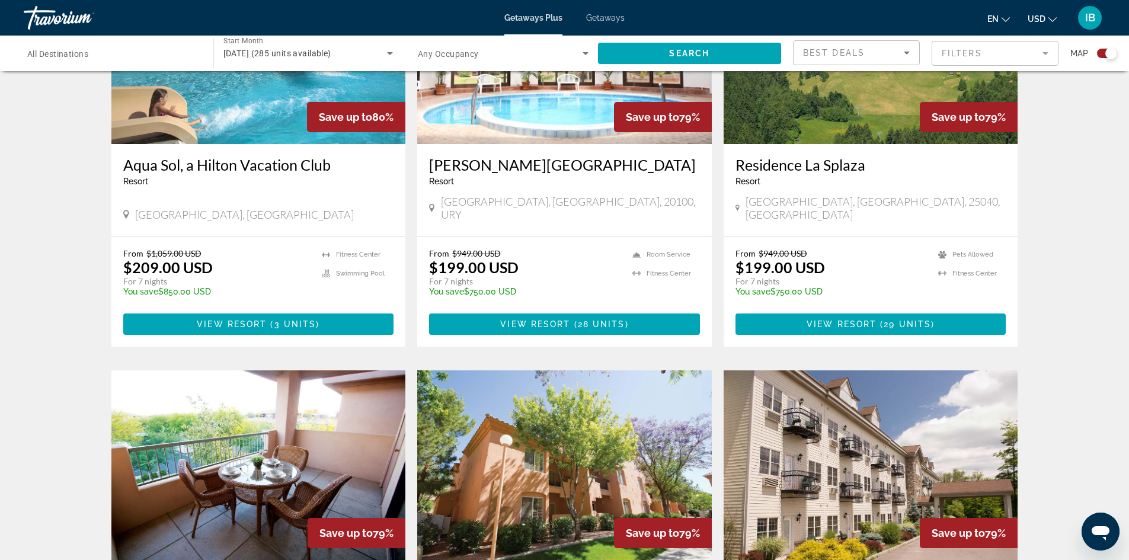
scroll to position [1346, 0]
